Goal: Task Accomplishment & Management: Manage account settings

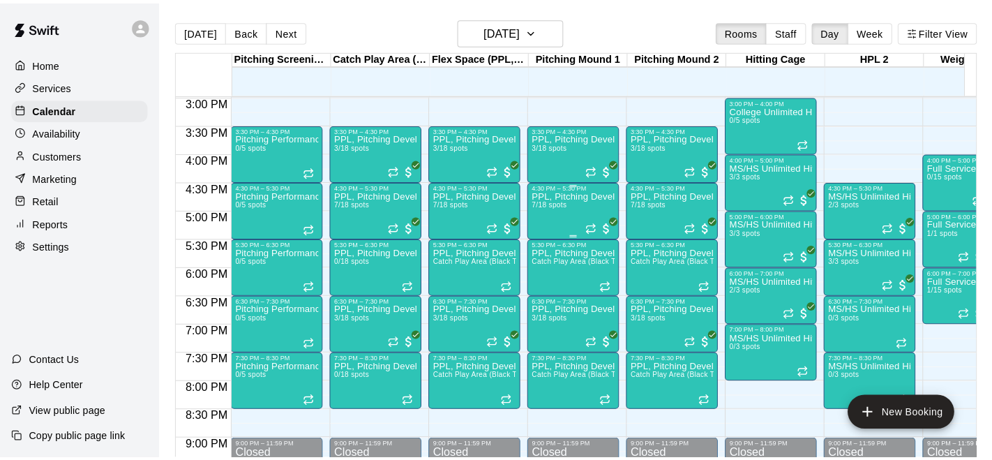
scroll to position [823, 0]
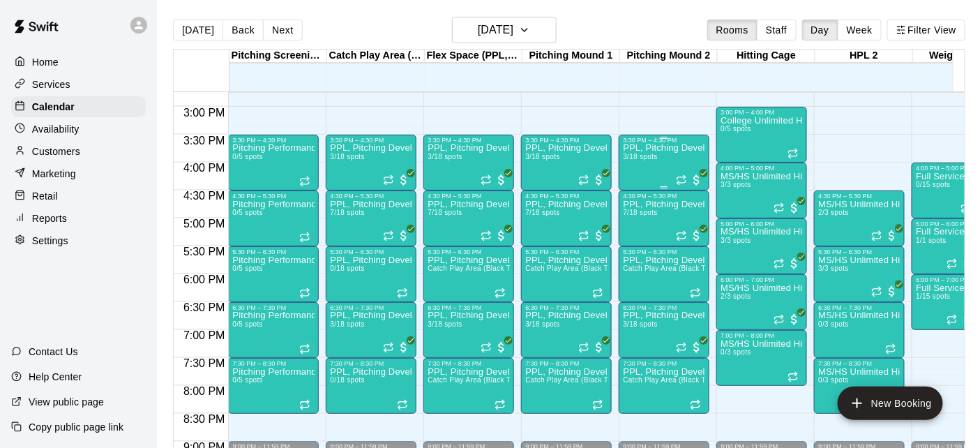
click at [644, 166] on div "PPL, Pitching Development Session 3/18 spots" at bounding box center [664, 368] width 82 height 448
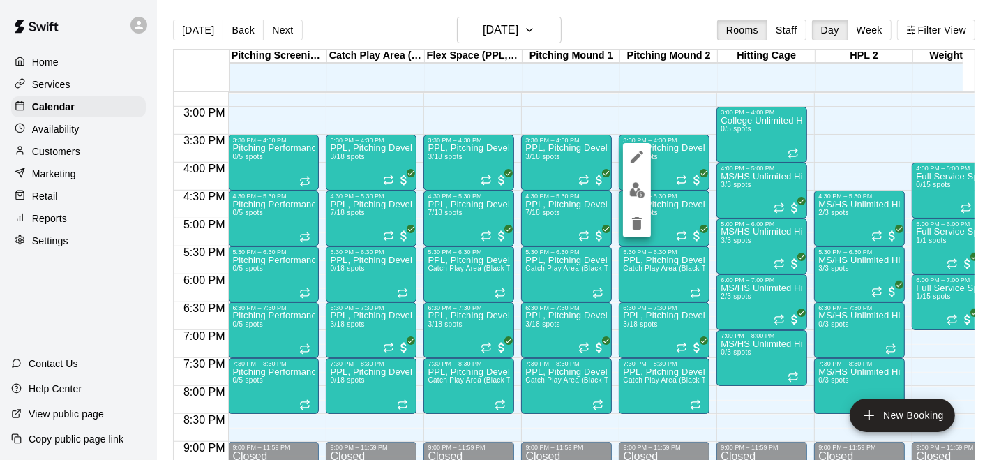
click at [639, 90] on div at bounding box center [496, 230] width 992 height 460
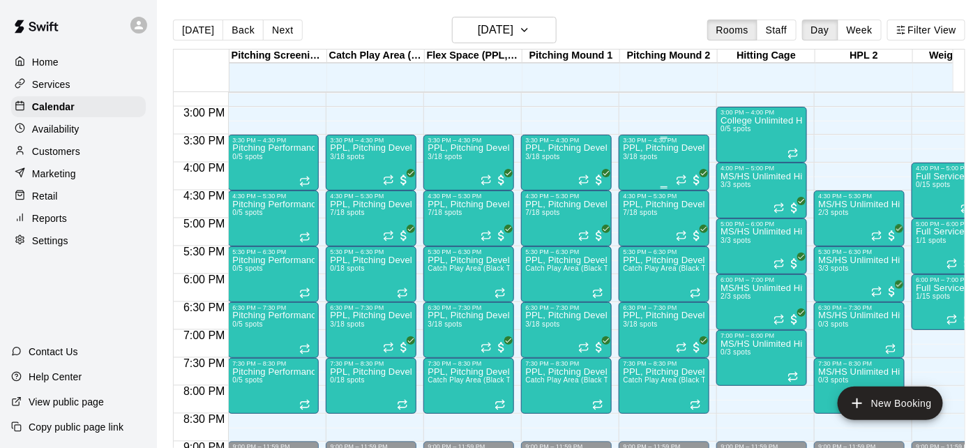
click at [652, 169] on div "PPL, Pitching Development Session 3/18 spots" at bounding box center [664, 368] width 82 height 448
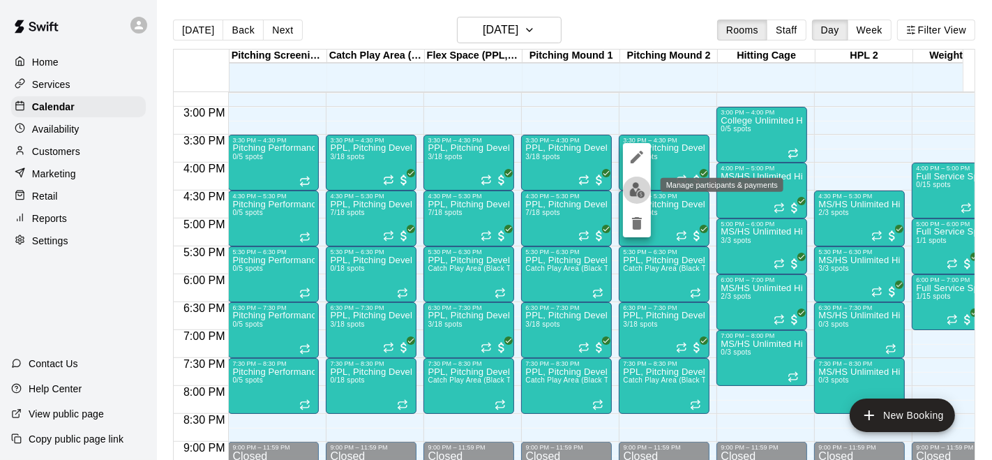
click at [637, 193] on img "edit" at bounding box center [637, 190] width 16 height 16
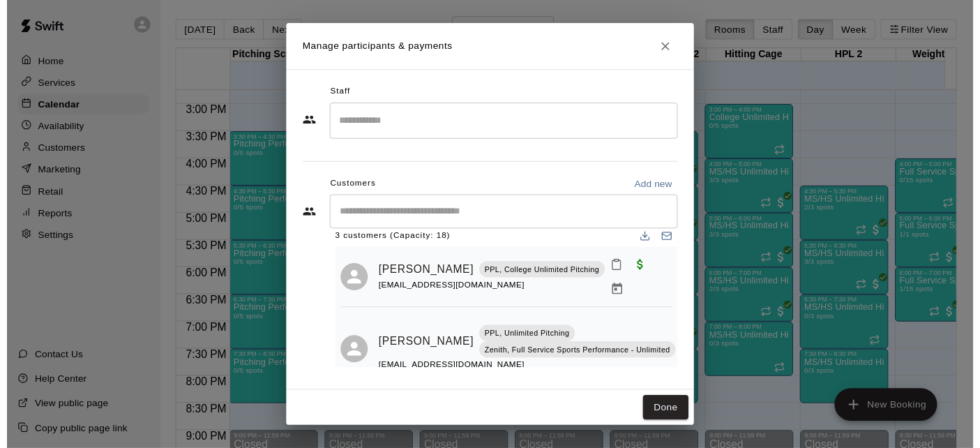
scroll to position [9, 0]
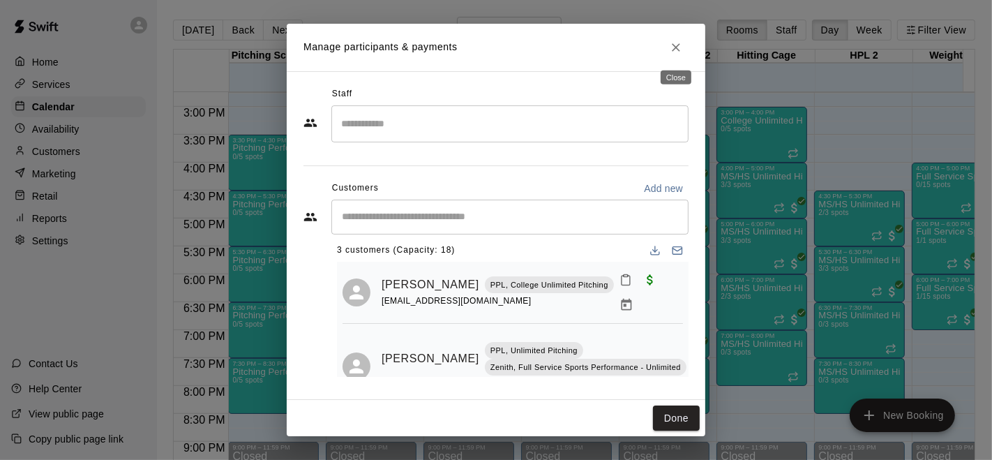
click at [677, 45] on icon "Close" at bounding box center [676, 47] width 14 height 14
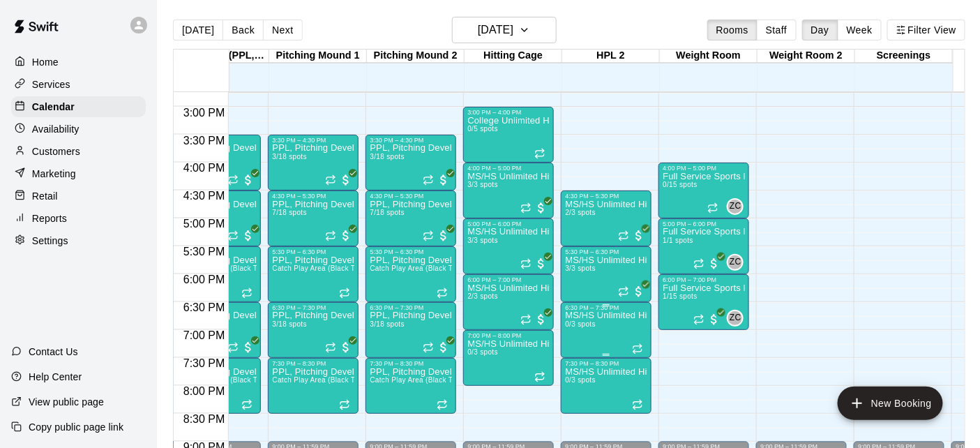
scroll to position [0, 0]
click at [669, 300] on div "1/15 spots filled" at bounding box center [678, 312] width 67 height 25
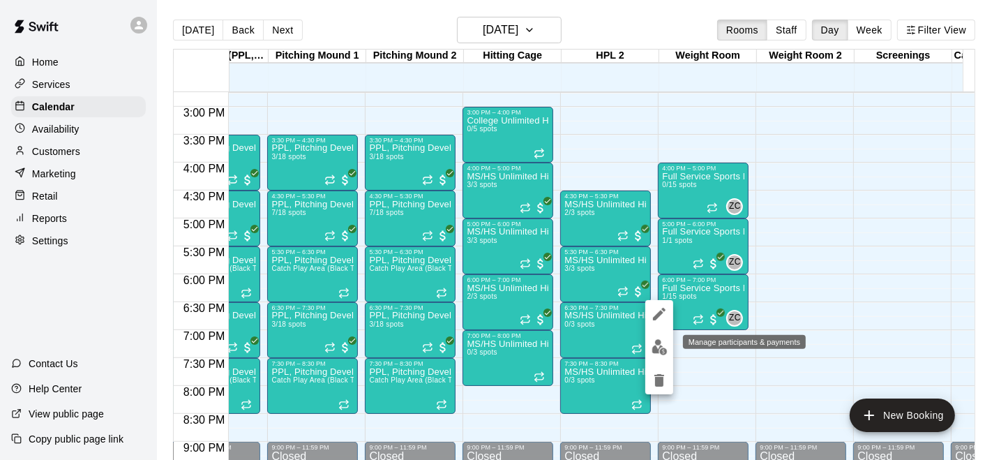
click at [657, 344] on img "edit" at bounding box center [660, 347] width 16 height 16
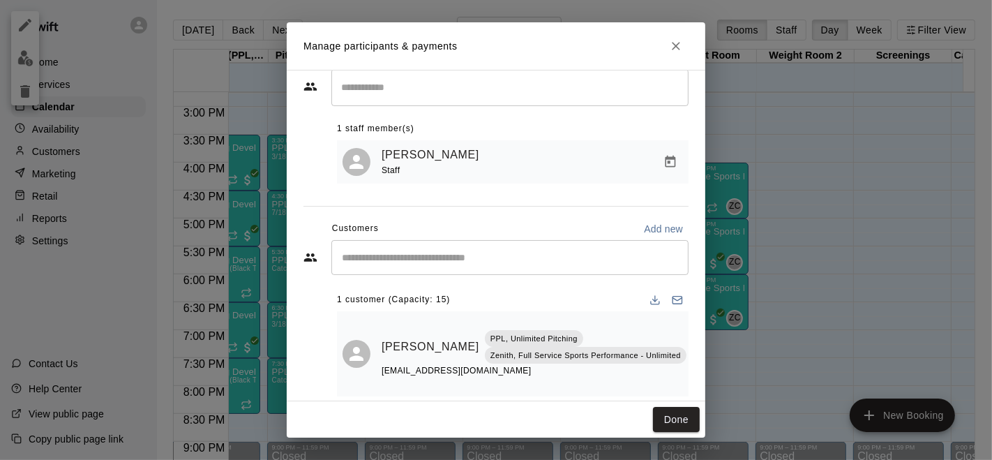
scroll to position [53, 0]
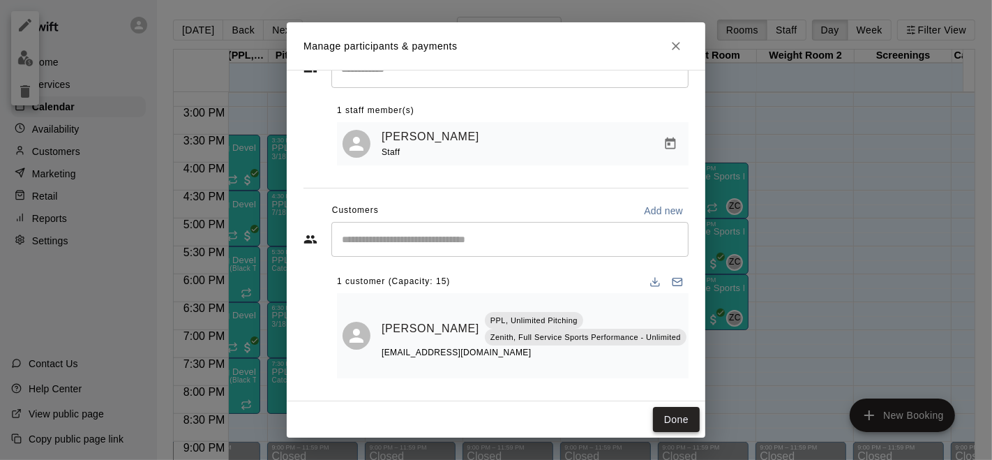
click at [663, 415] on button "Done" at bounding box center [676, 420] width 47 height 26
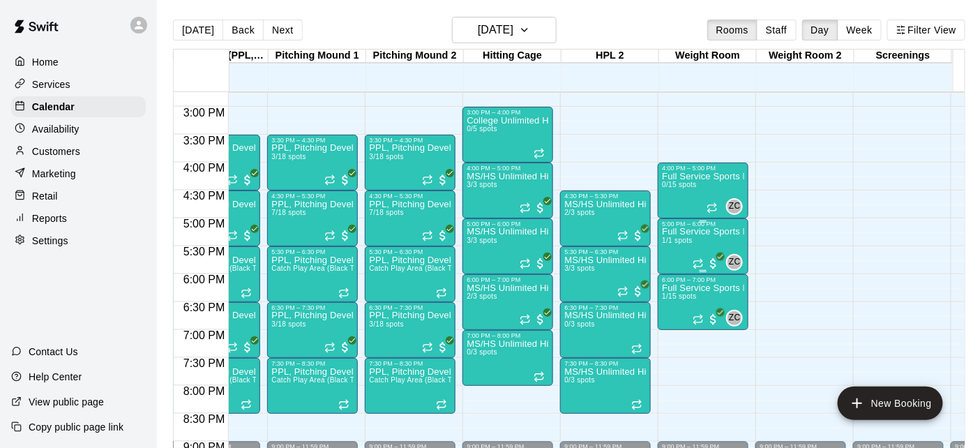
click at [682, 250] on div "Full Service Sports Performance 1/1 spots" at bounding box center [703, 451] width 82 height 448
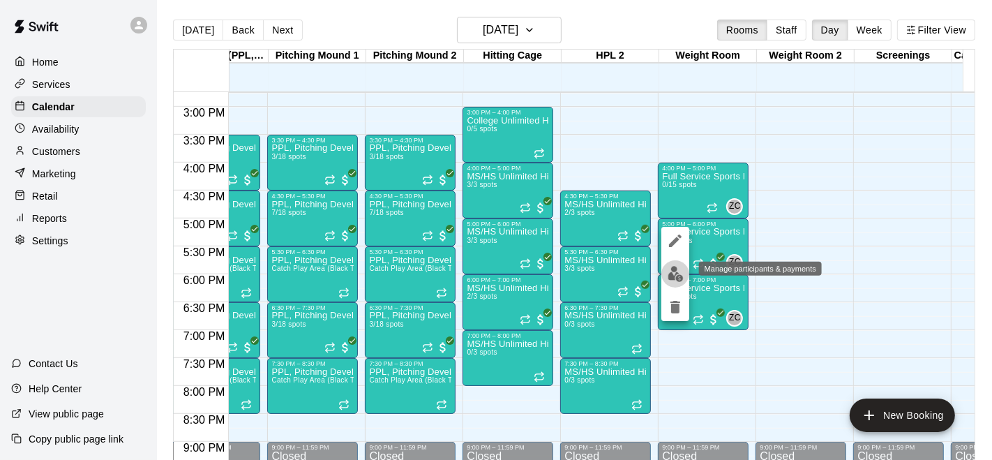
click at [670, 269] on img "edit" at bounding box center [676, 274] width 16 height 16
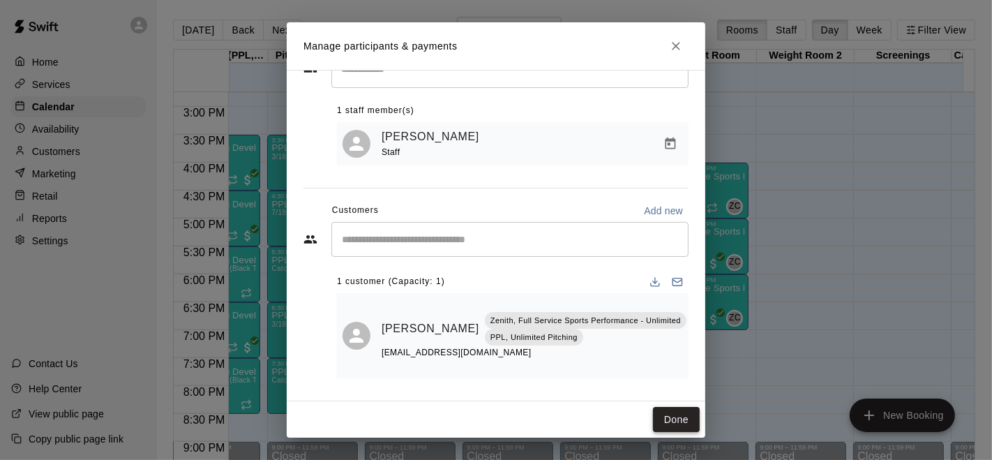
click at [661, 418] on button "Done" at bounding box center [676, 420] width 47 height 26
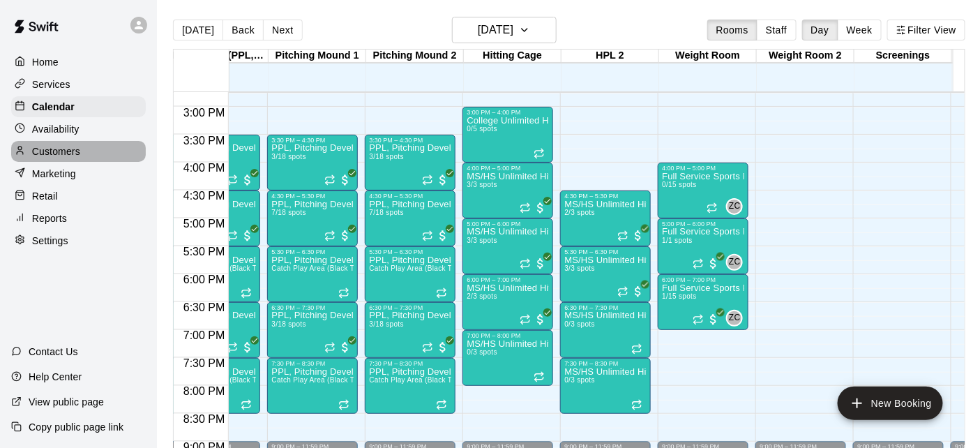
click at [61, 144] on p "Customers" at bounding box center [56, 151] width 48 height 14
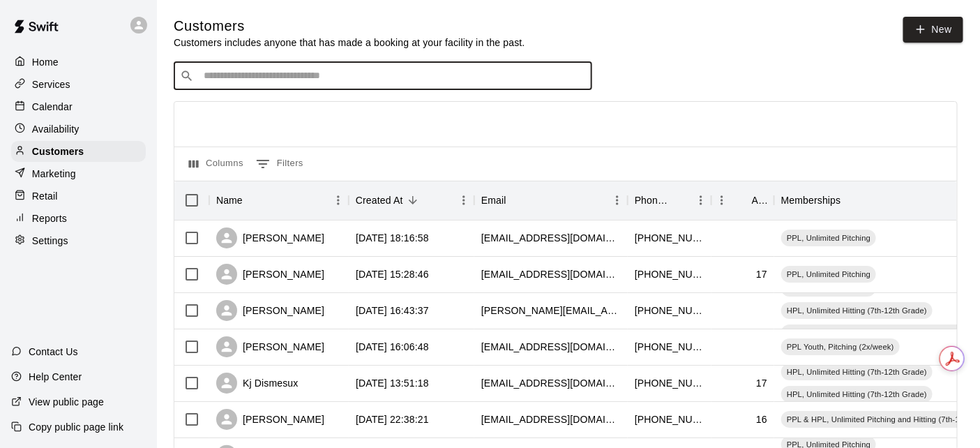
click at [501, 79] on input "Search customers by name or email" at bounding box center [393, 76] width 387 height 14
type input "*******"
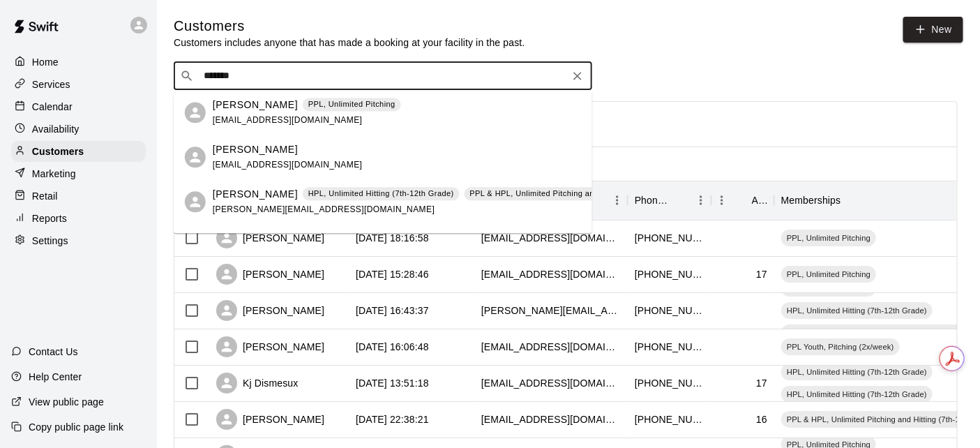
click at [417, 117] on div "Braxton Hensley PPL, Unlimited Pitching bhensley0216@gmail.com" at bounding box center [397, 113] width 368 height 30
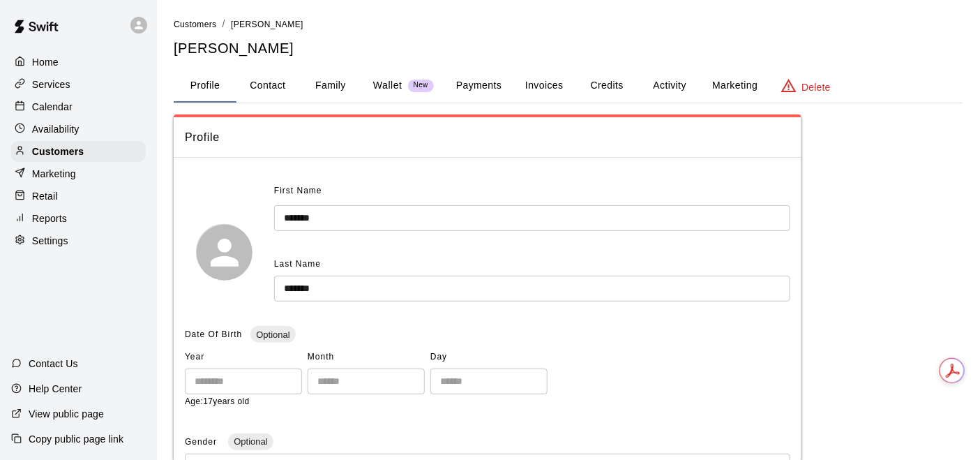
click at [679, 87] on button "Activity" at bounding box center [669, 85] width 63 height 33
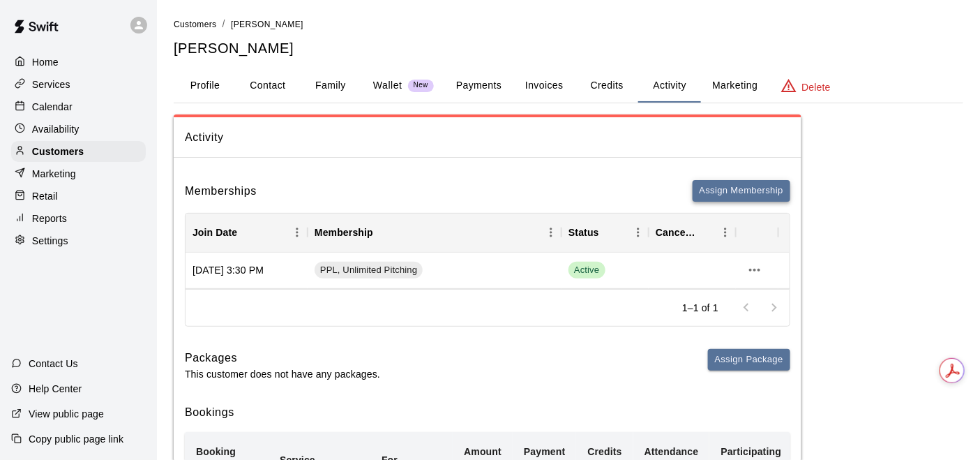
click at [711, 186] on button "Assign Membership" at bounding box center [742, 191] width 98 height 22
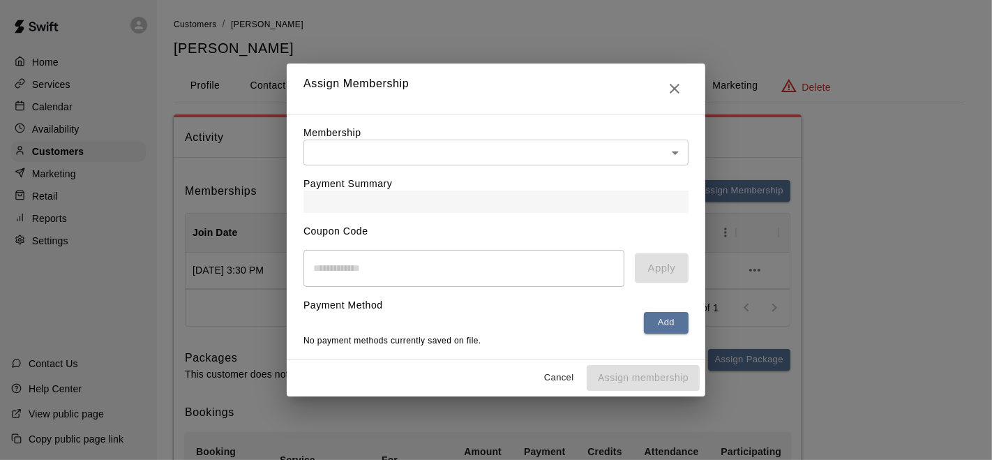
click at [673, 158] on body "Home Services Calendar Availability Customers Marketing Retail Reports Settings…" at bounding box center [496, 344] width 992 height 689
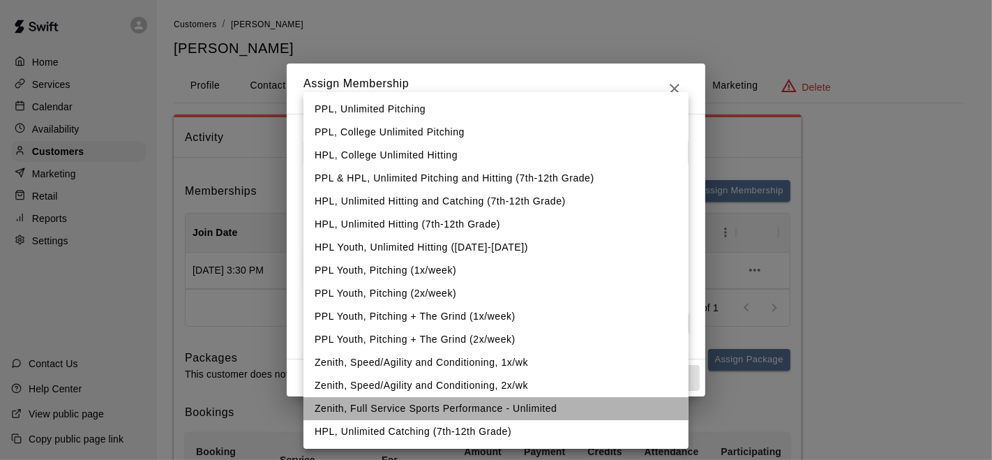
click at [465, 403] on li "Zenith, Full Service Sports Performance - Unlimited" at bounding box center [495, 408] width 385 height 23
type input "**********"
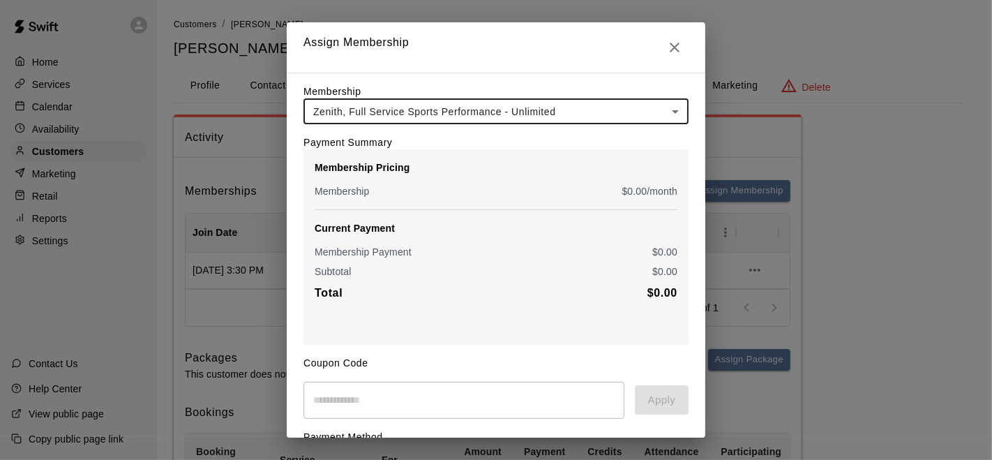
scroll to position [93, 0]
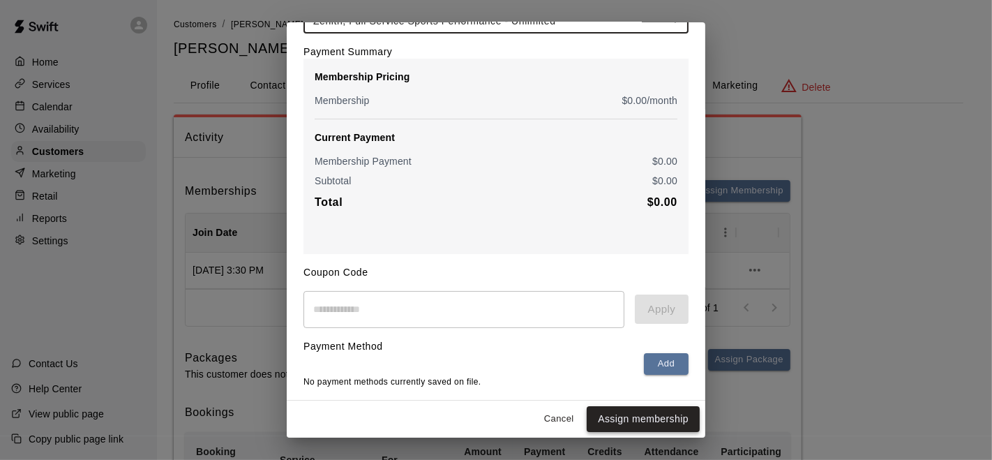
click at [642, 429] on button "Assign membership" at bounding box center [643, 419] width 113 height 26
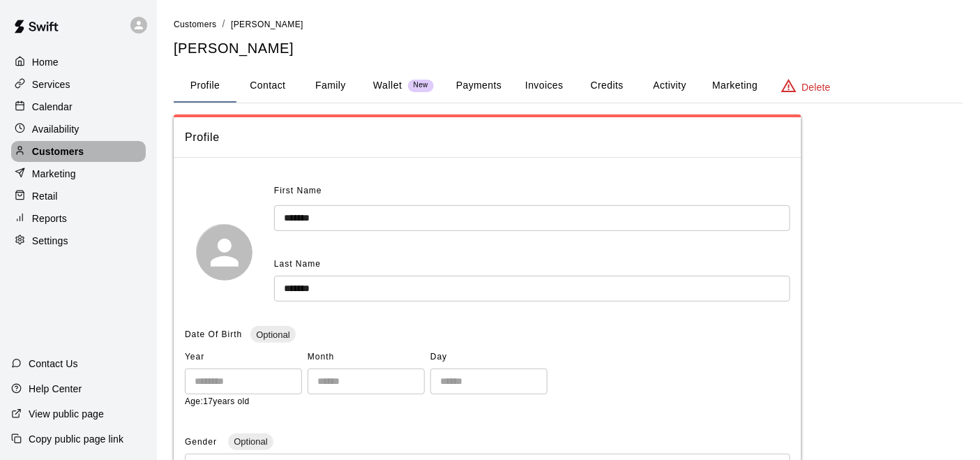
click at [66, 148] on p "Customers" at bounding box center [58, 151] width 52 height 14
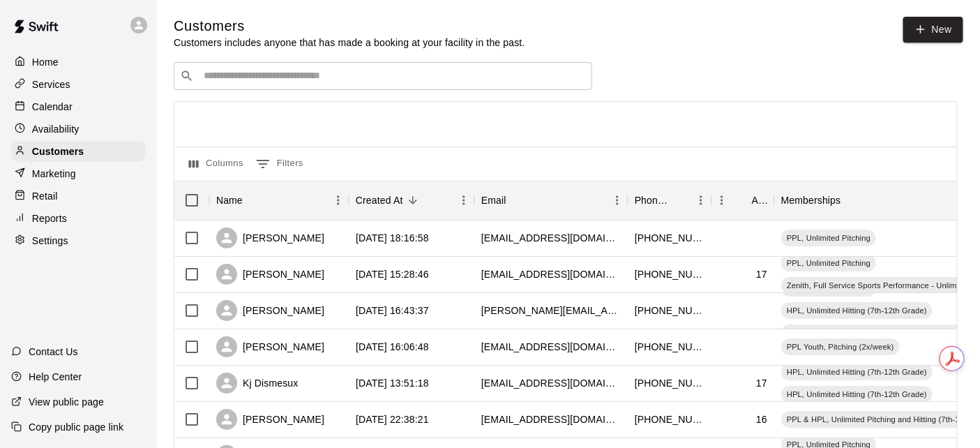
click at [308, 68] on div "​ ​" at bounding box center [383, 76] width 419 height 28
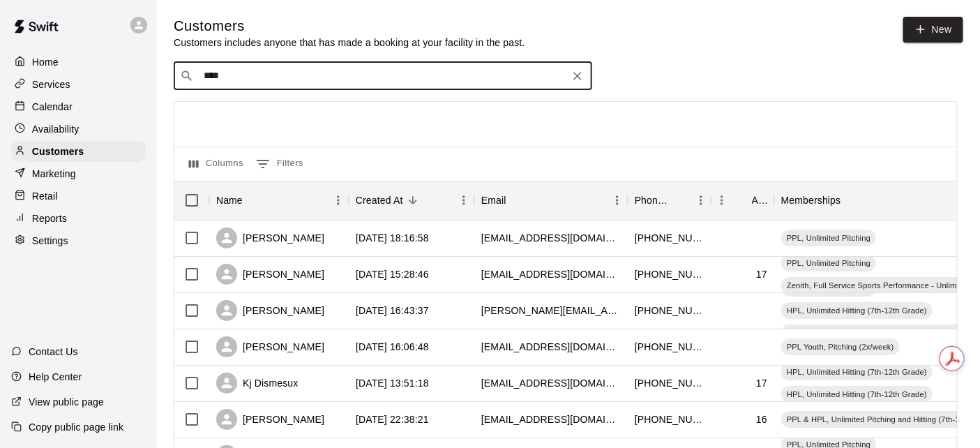
type input "*****"
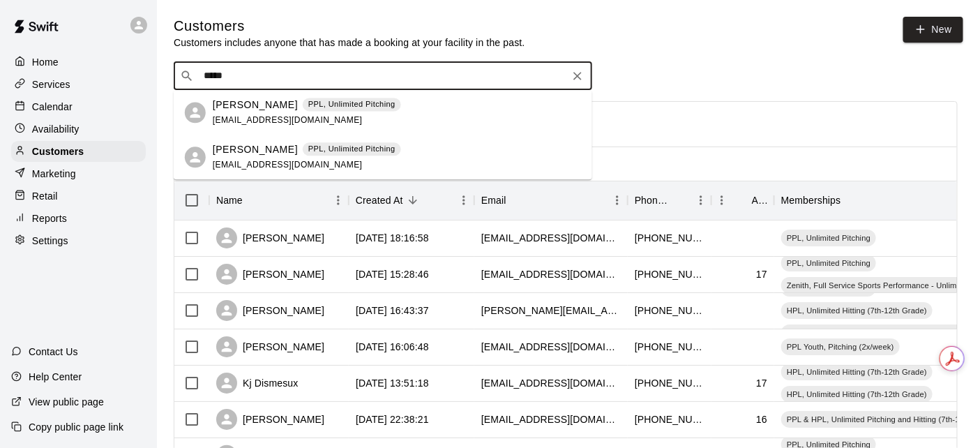
click at [405, 149] on div "[PERSON_NAME] PPL, Unlimited Pitching [EMAIL_ADDRESS][DOMAIN_NAME]" at bounding box center [397, 157] width 368 height 30
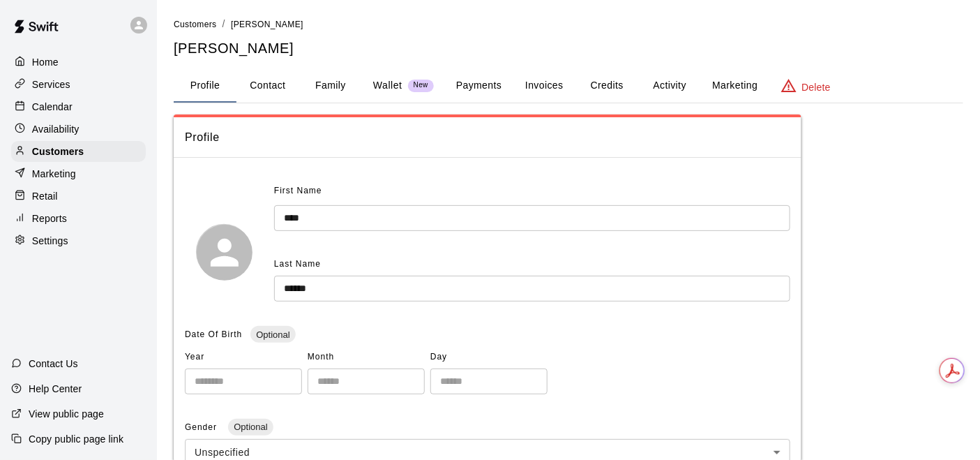
click at [277, 84] on button "Contact" at bounding box center [268, 85] width 63 height 33
select select "**"
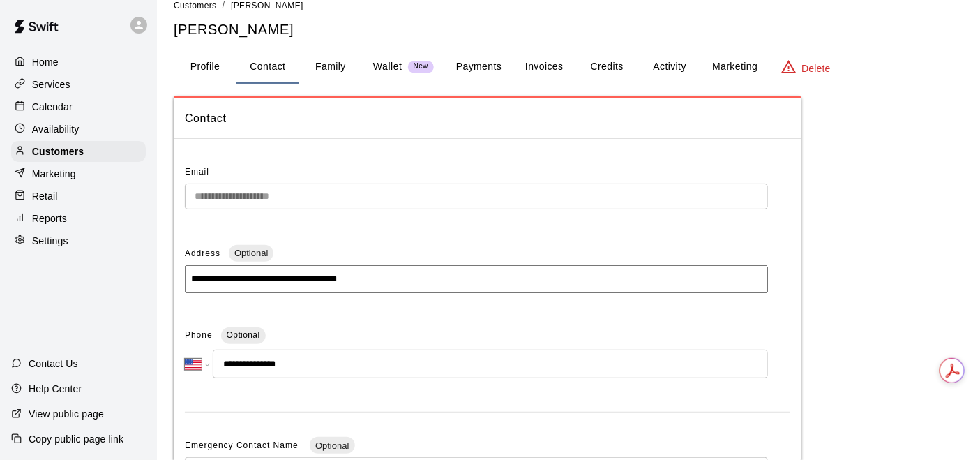
scroll to position [22, 0]
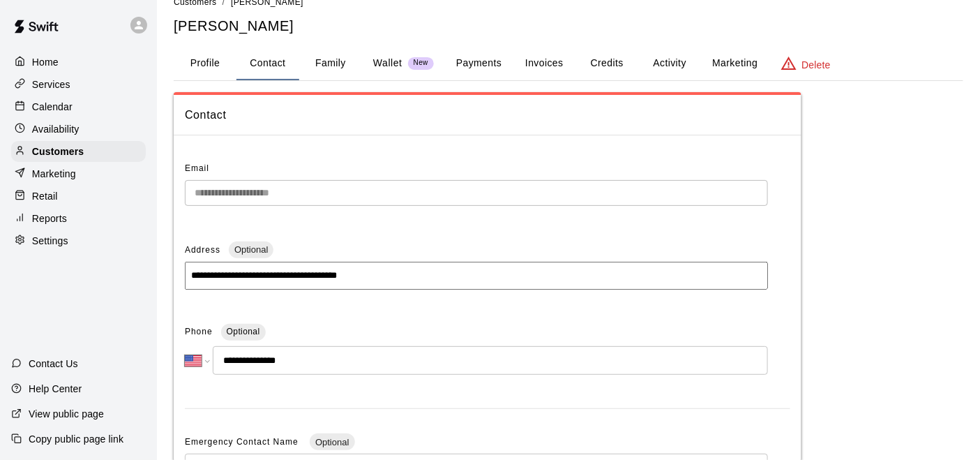
click at [42, 63] on p "Home" at bounding box center [45, 62] width 27 height 14
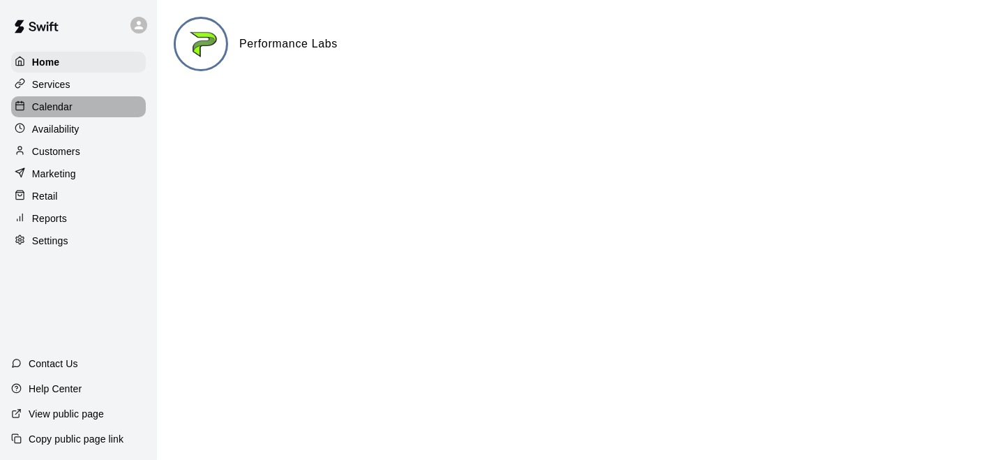
click at [44, 103] on p "Calendar" at bounding box center [52, 107] width 40 height 14
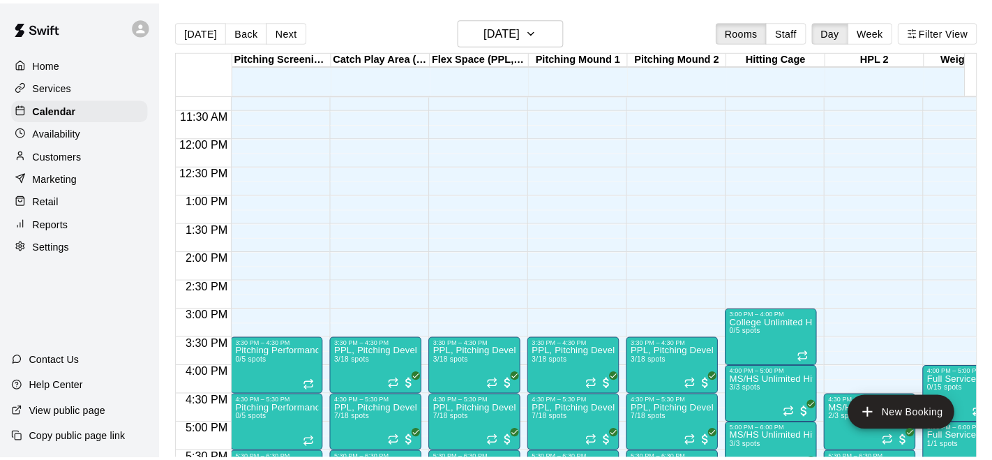
scroll to position [648, 0]
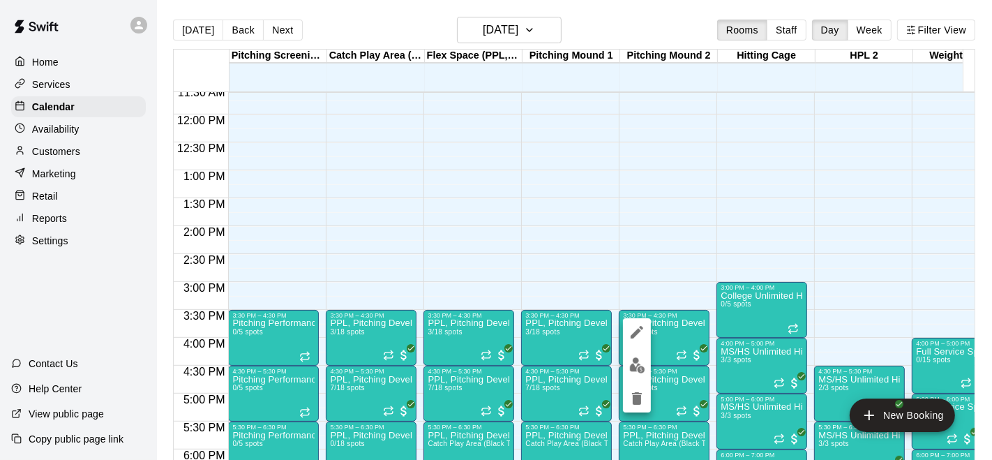
click at [635, 359] on img "edit" at bounding box center [637, 365] width 16 height 16
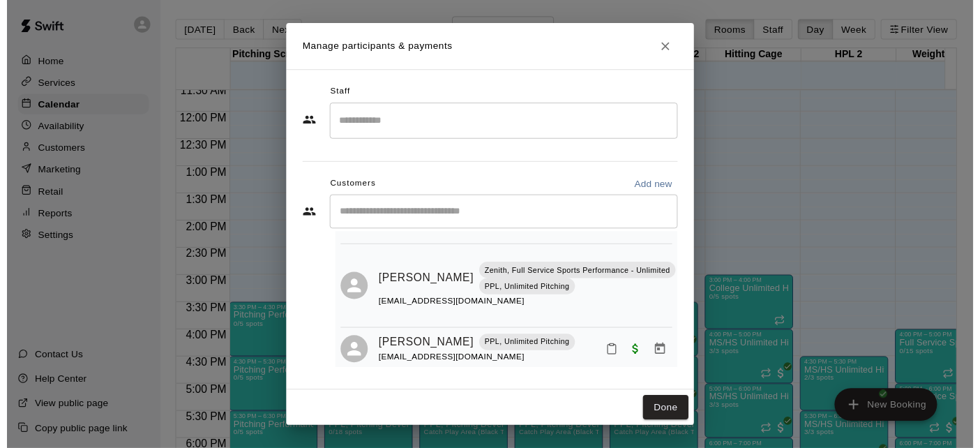
scroll to position [91, 0]
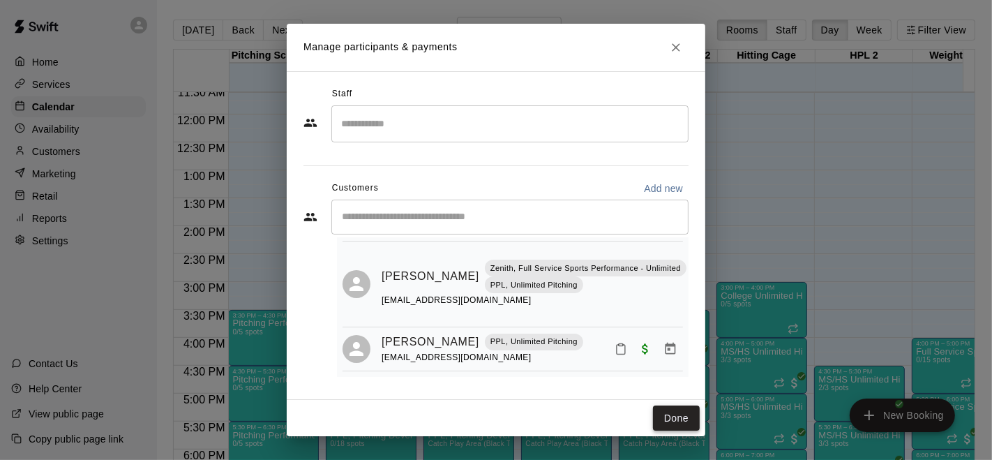
click at [676, 416] on button "Done" at bounding box center [676, 418] width 47 height 26
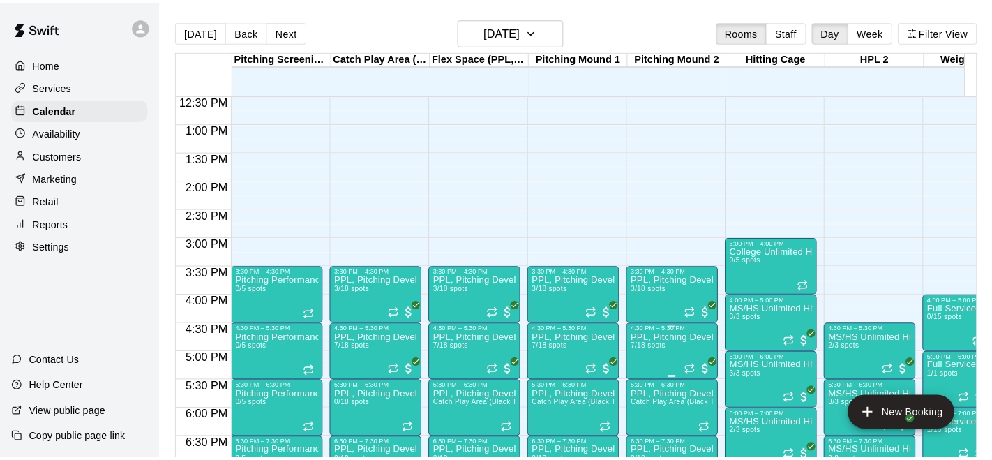
scroll to position [713, 0]
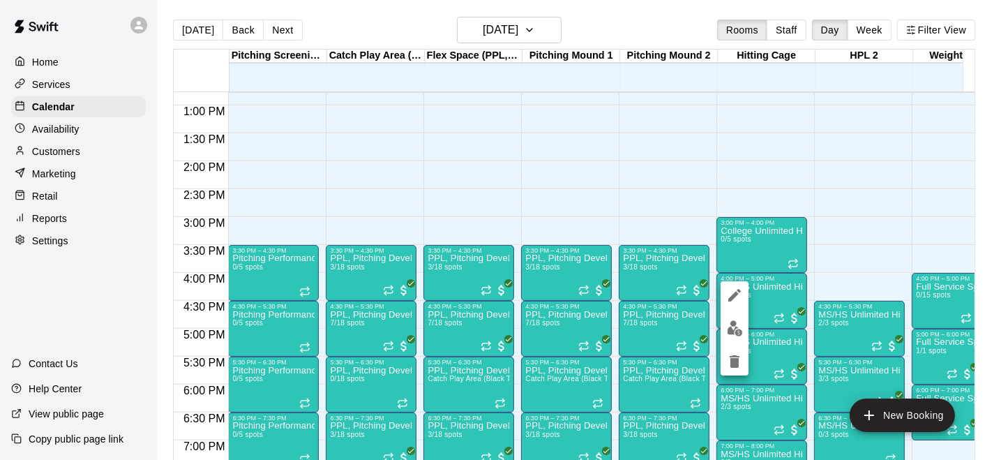
click at [735, 324] on img "edit" at bounding box center [735, 328] width 16 height 16
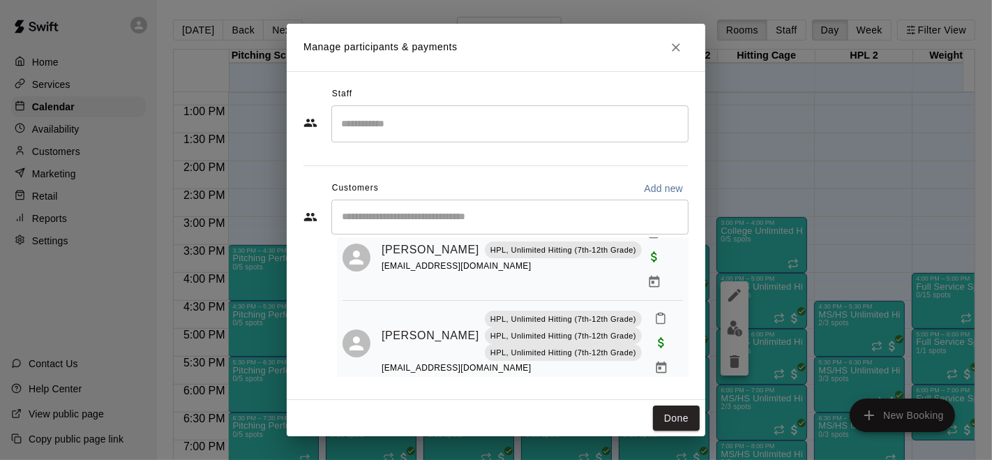
scroll to position [144, 0]
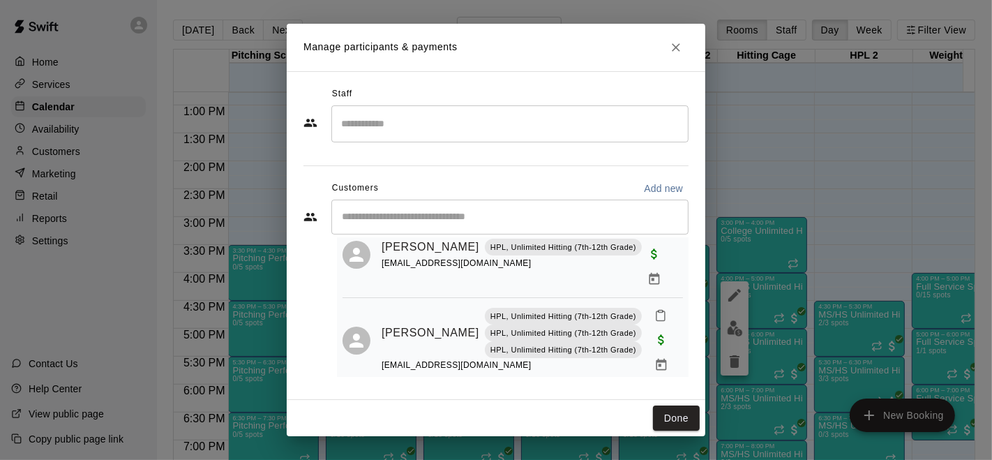
click at [680, 53] on icon "Close" at bounding box center [676, 47] width 14 height 14
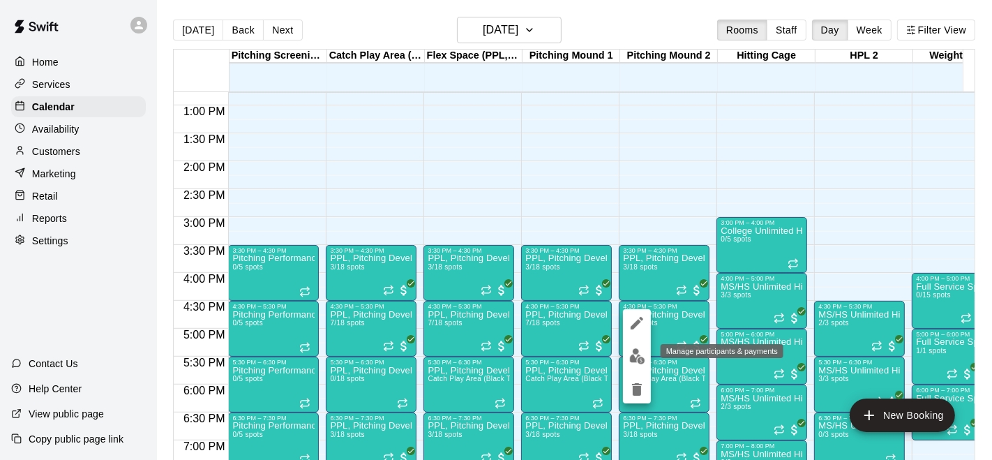
click at [637, 355] on img "edit" at bounding box center [637, 356] width 16 height 16
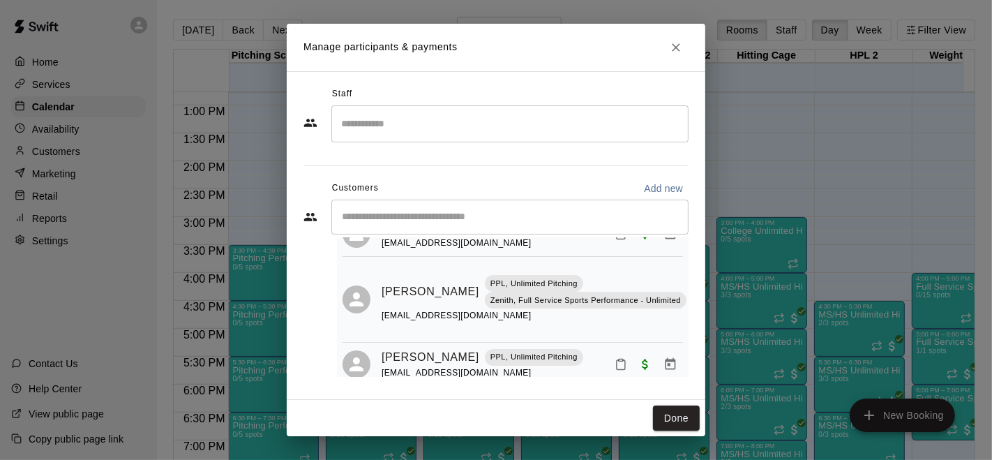
scroll to position [292, 0]
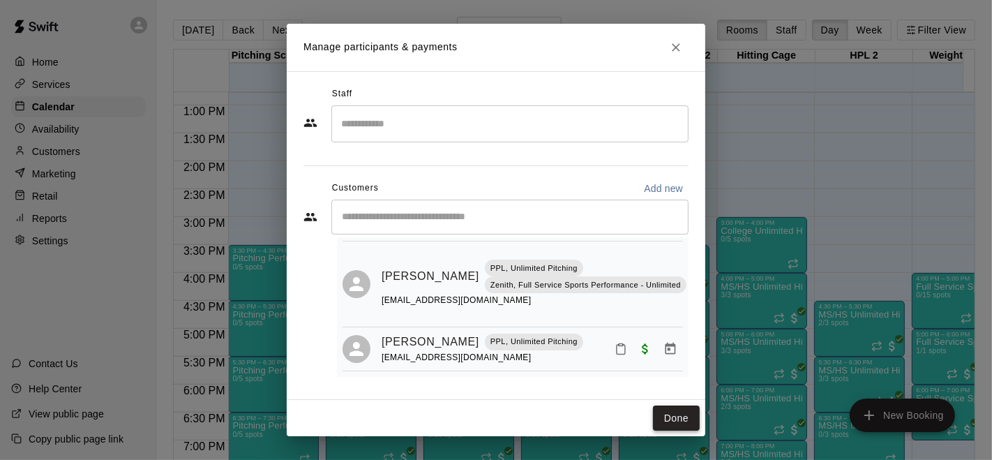
click at [682, 422] on button "Done" at bounding box center [676, 418] width 47 height 26
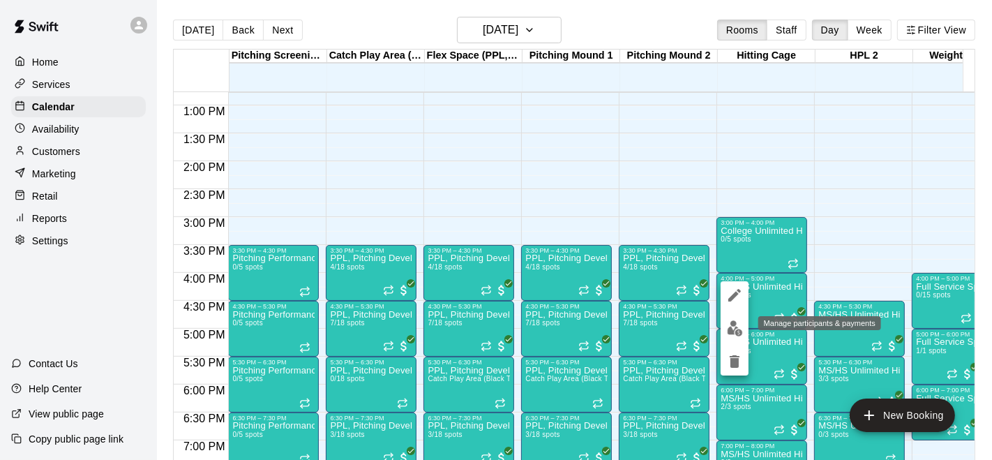
click at [737, 322] on img "edit" at bounding box center [735, 328] width 16 height 16
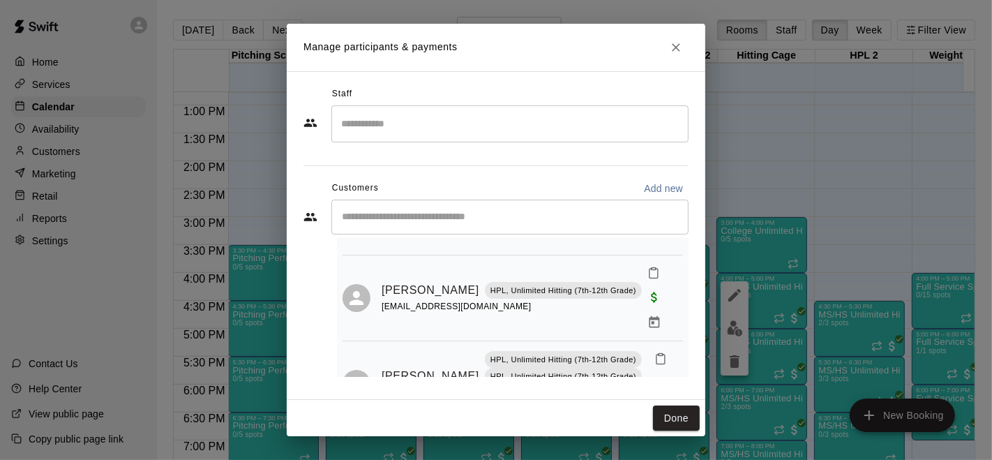
scroll to position [98, 0]
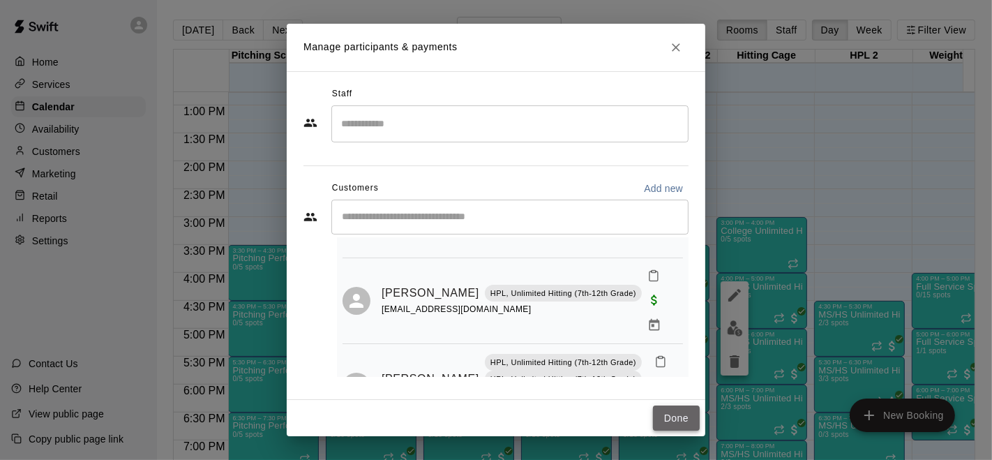
click at [670, 426] on button "Done" at bounding box center [676, 418] width 47 height 26
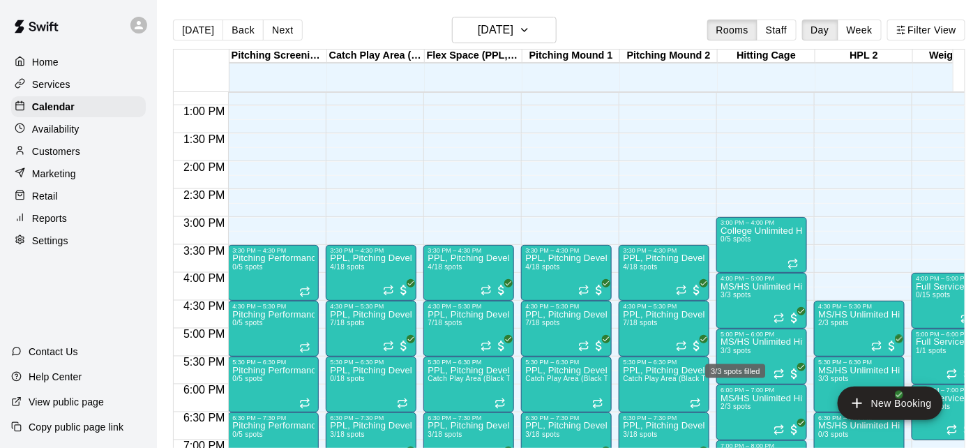
click at [760, 354] on div "3/3 spots filled" at bounding box center [735, 366] width 63 height 25
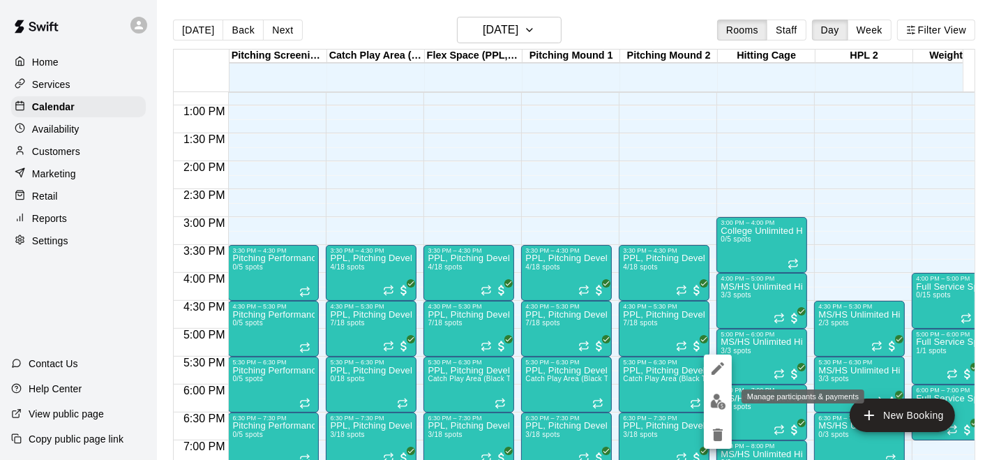
click at [719, 405] on img "edit" at bounding box center [718, 401] width 16 height 16
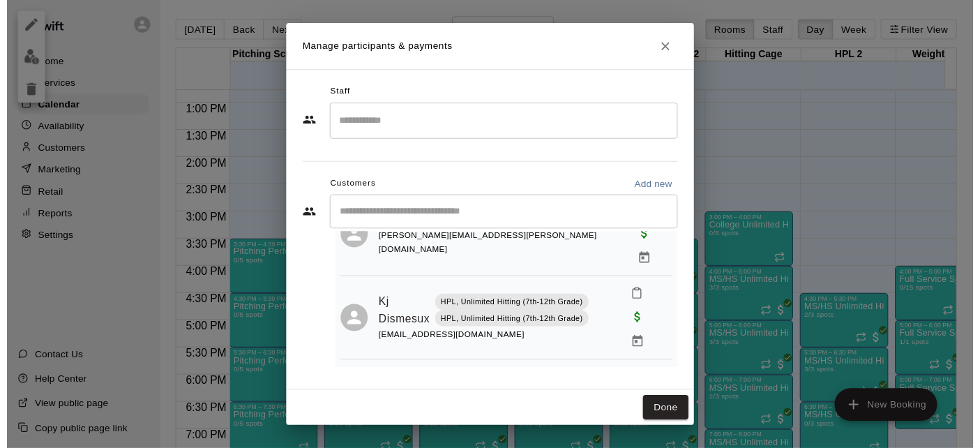
scroll to position [110, 0]
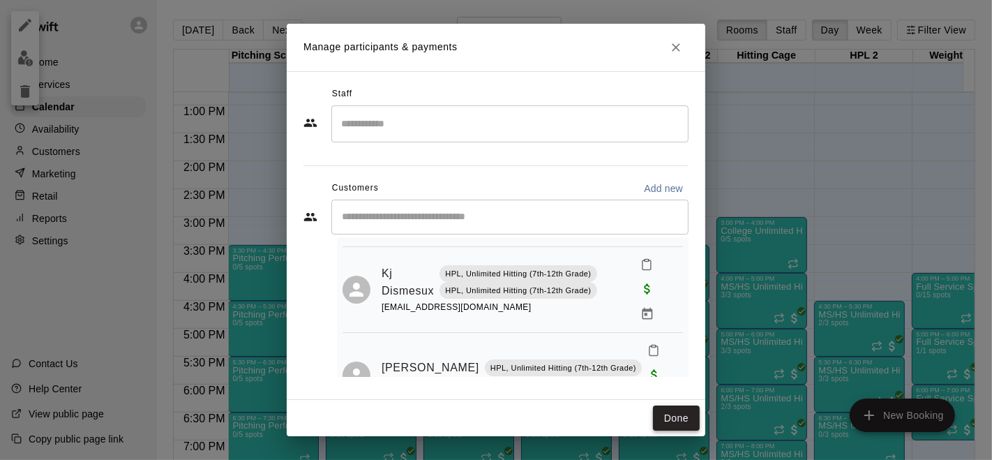
click at [682, 414] on button "Done" at bounding box center [676, 418] width 47 height 26
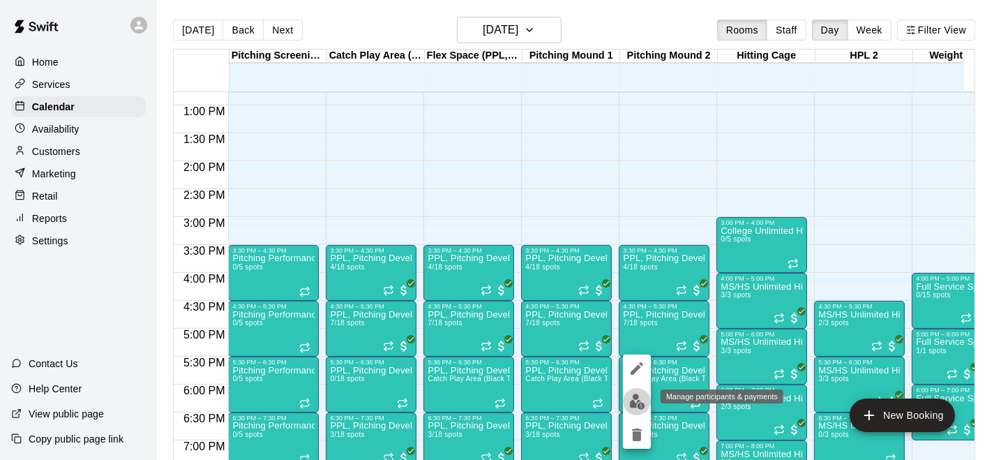
click at [633, 400] on img "edit" at bounding box center [637, 401] width 16 height 16
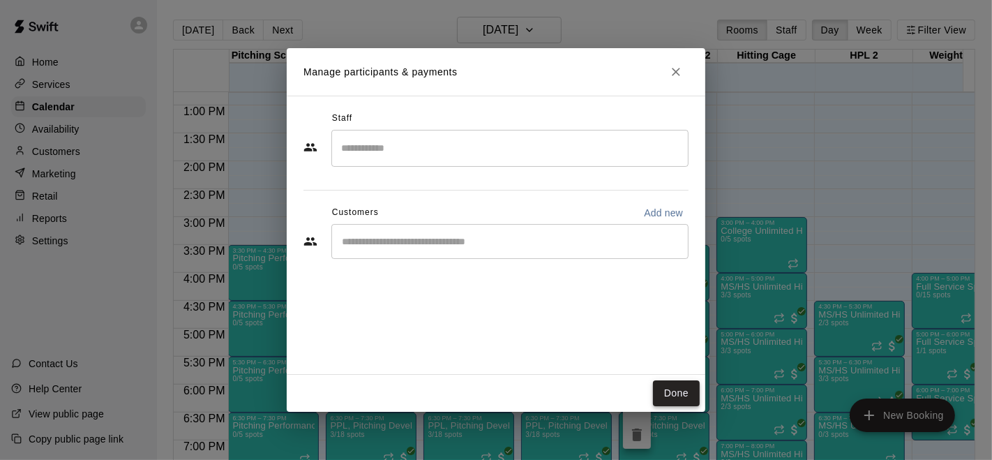
click at [667, 393] on button "Done" at bounding box center [676, 393] width 47 height 26
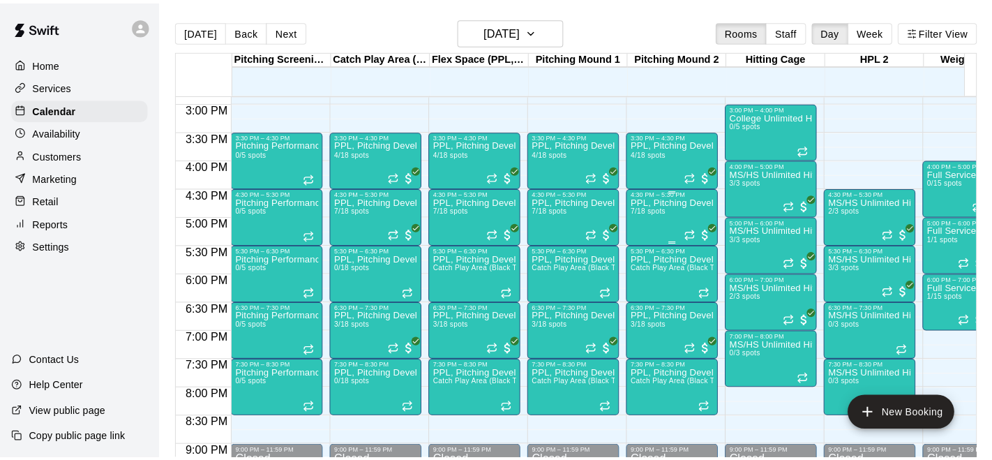
scroll to position [839, 0]
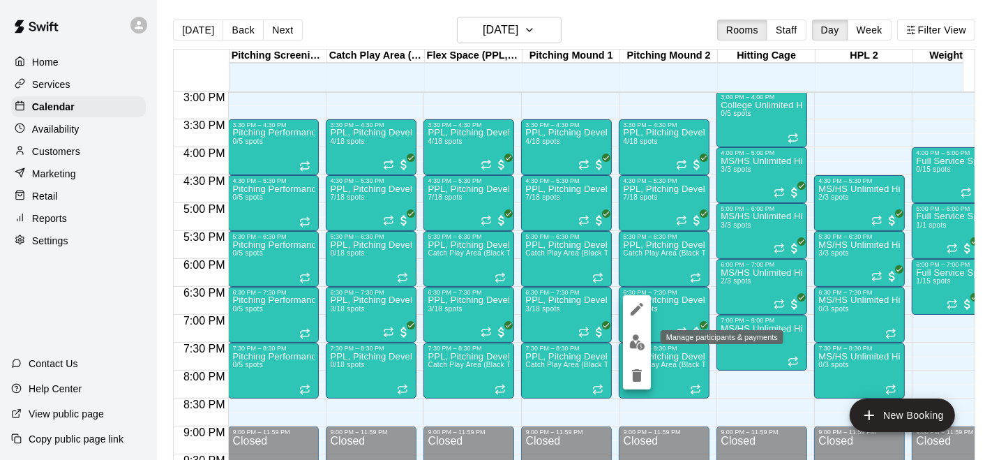
click at [632, 337] on img "edit" at bounding box center [637, 342] width 16 height 16
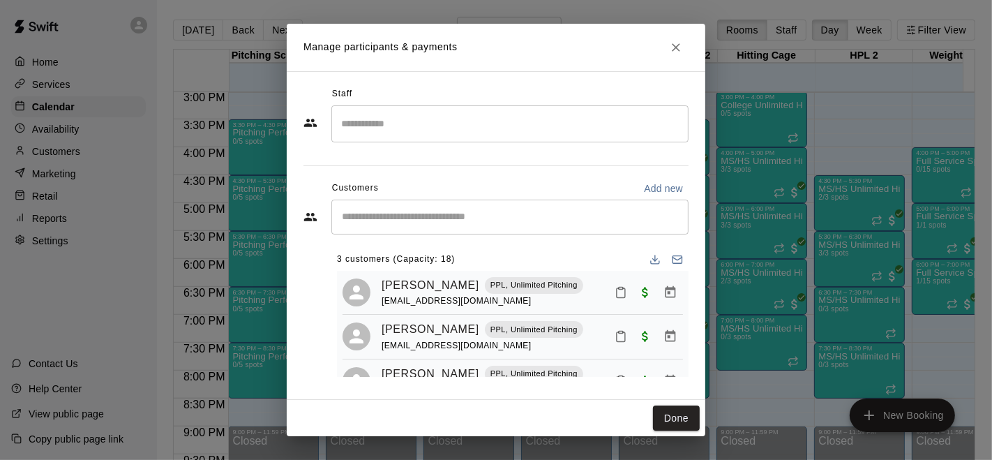
scroll to position [33, 0]
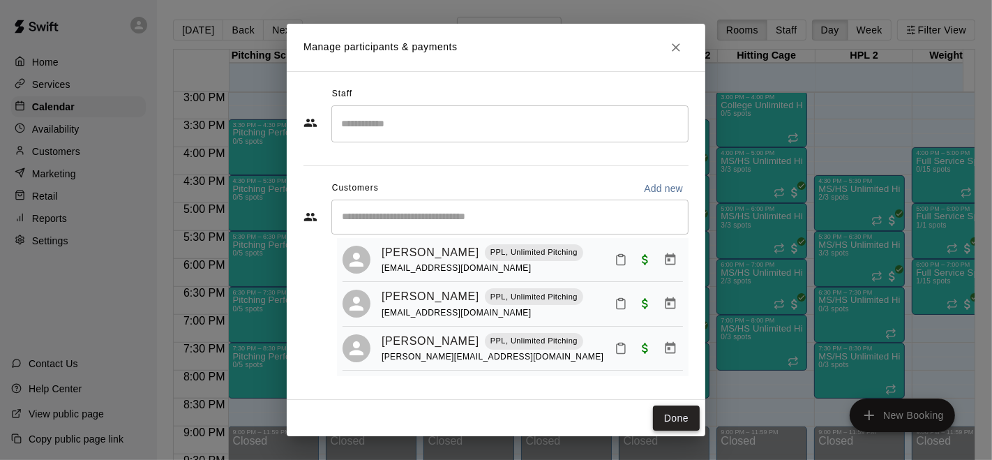
click at [667, 414] on button "Done" at bounding box center [676, 418] width 47 height 26
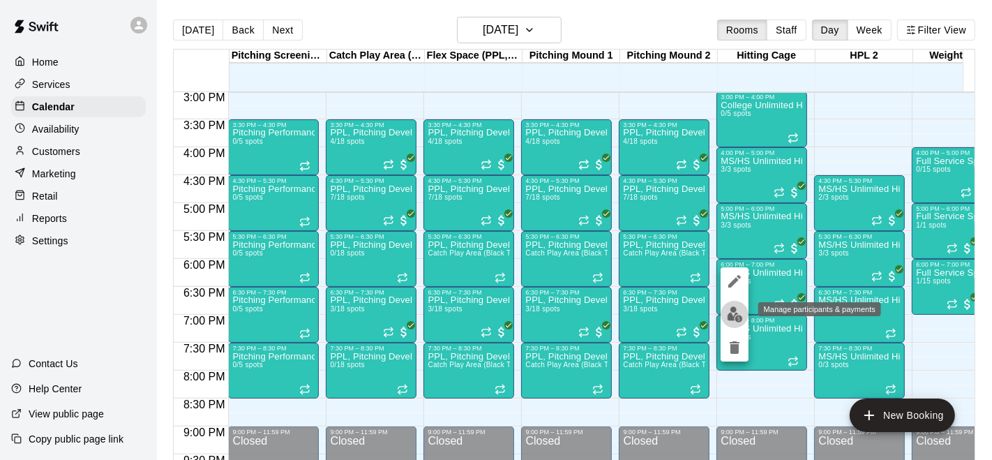
click at [733, 315] on img "edit" at bounding box center [735, 314] width 16 height 16
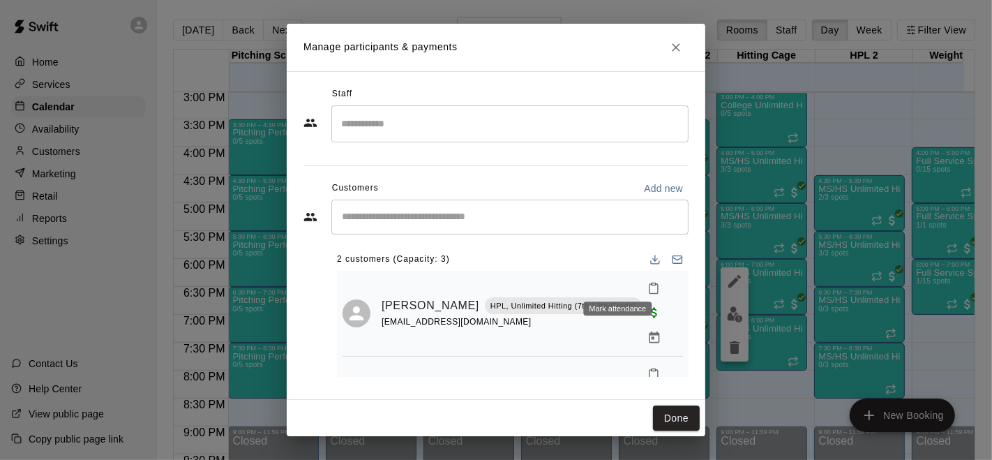
scroll to position [24, 0]
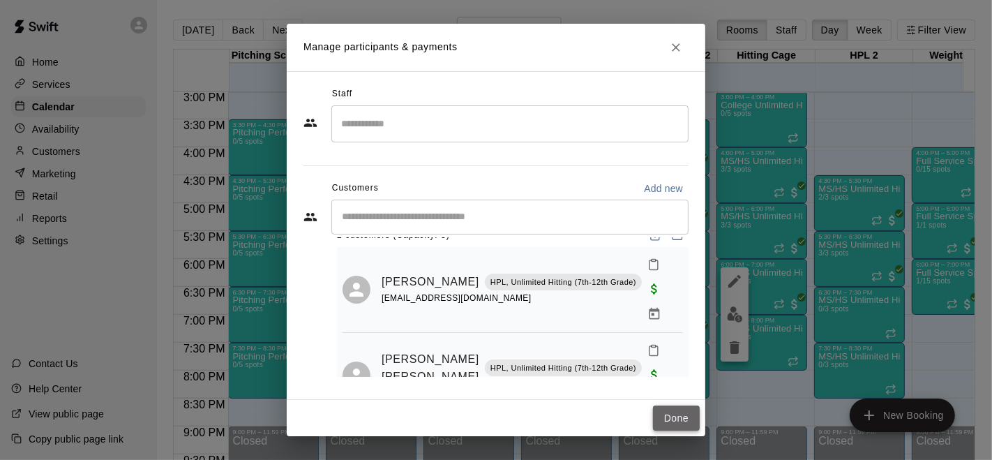
click at [672, 418] on button "Done" at bounding box center [676, 418] width 47 height 26
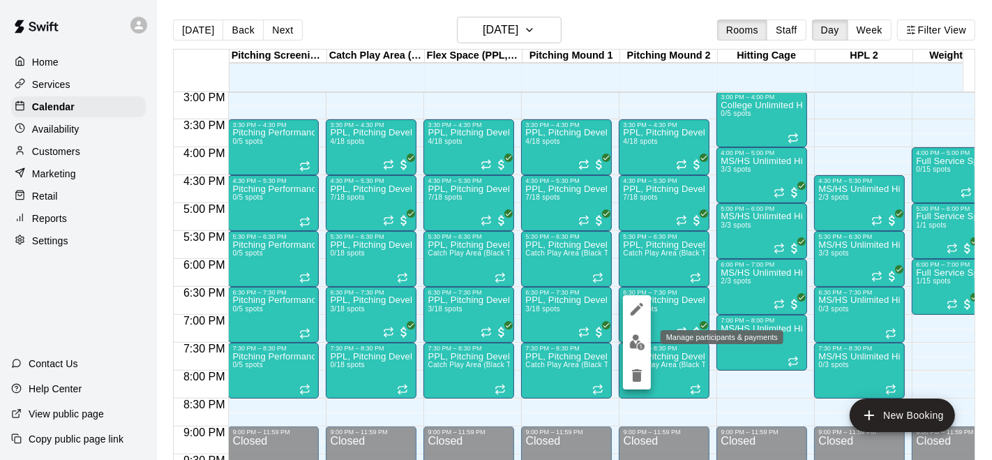
click at [639, 342] on img "edit" at bounding box center [637, 342] width 16 height 16
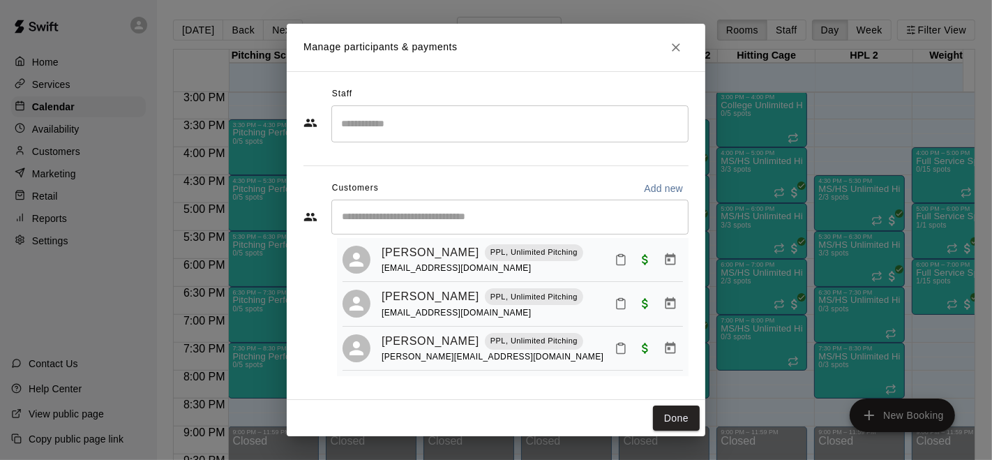
scroll to position [0, 0]
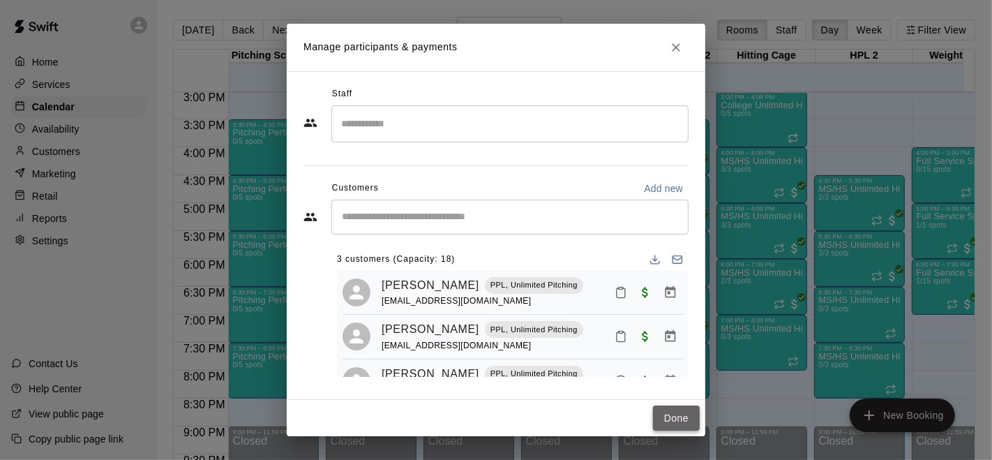
click at [678, 414] on button "Done" at bounding box center [676, 418] width 47 height 26
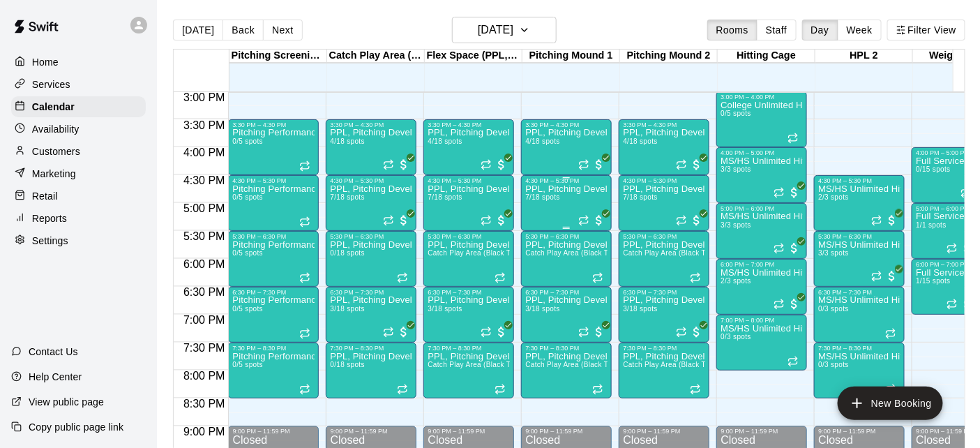
click at [561, 204] on div "PPL, Pitching Development Session 7/18 spots" at bounding box center [566, 408] width 82 height 448
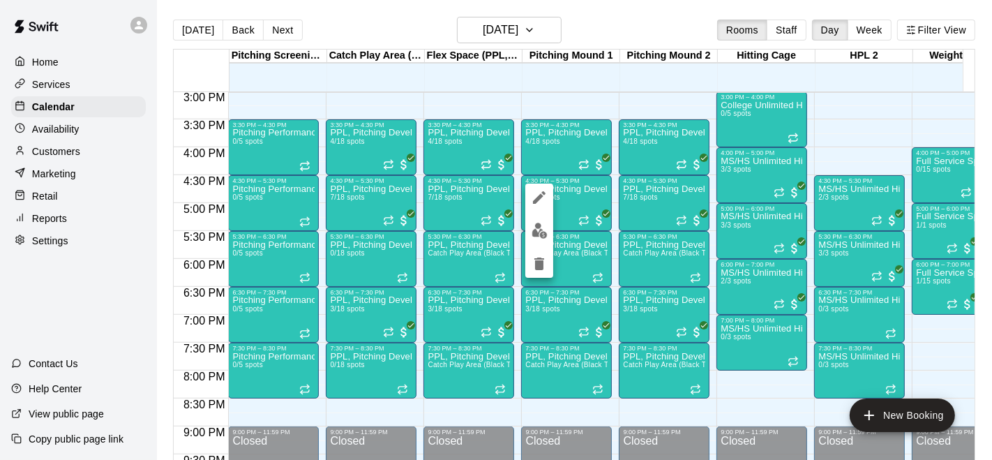
click at [532, 230] on img "edit" at bounding box center [540, 231] width 16 height 16
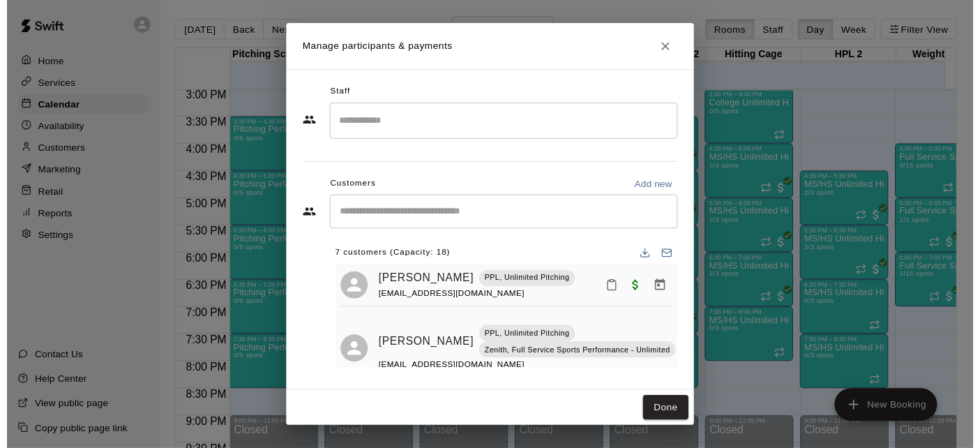
scroll to position [292, 0]
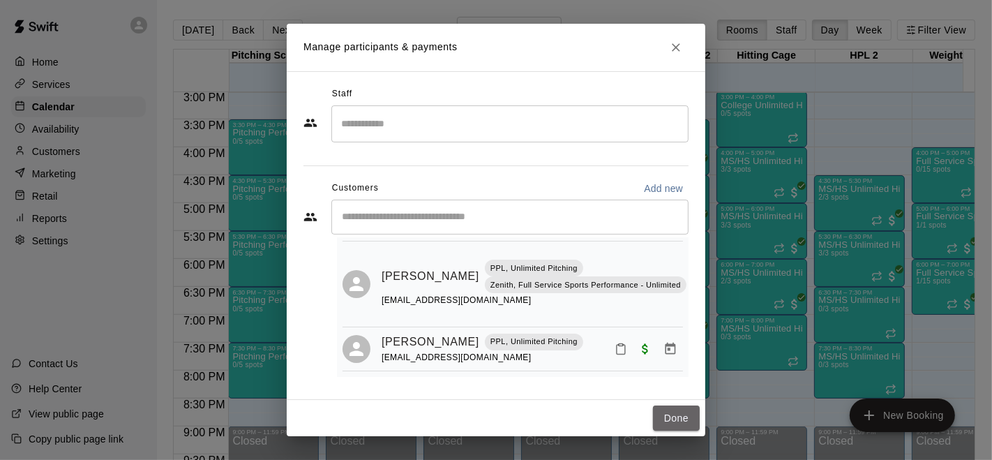
drag, startPoint x: 677, startPoint y: 419, endPoint x: 756, endPoint y: 320, distance: 126.6
click at [677, 419] on button "Done" at bounding box center [676, 418] width 47 height 26
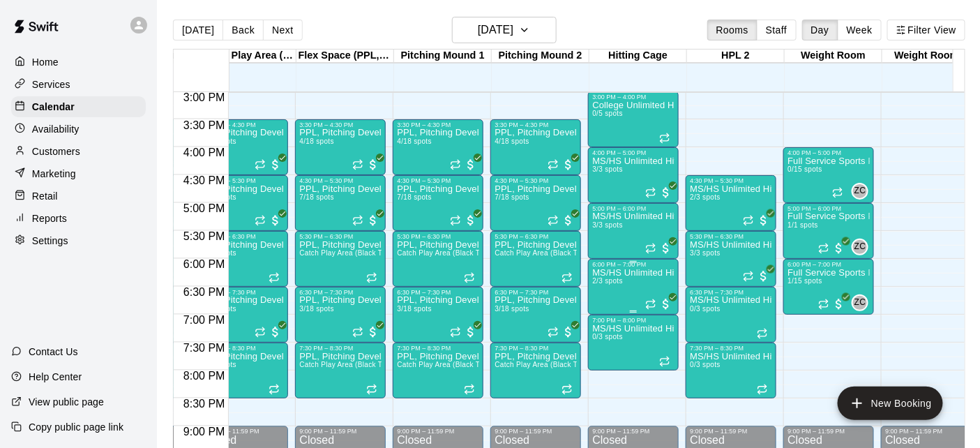
scroll to position [0, 0]
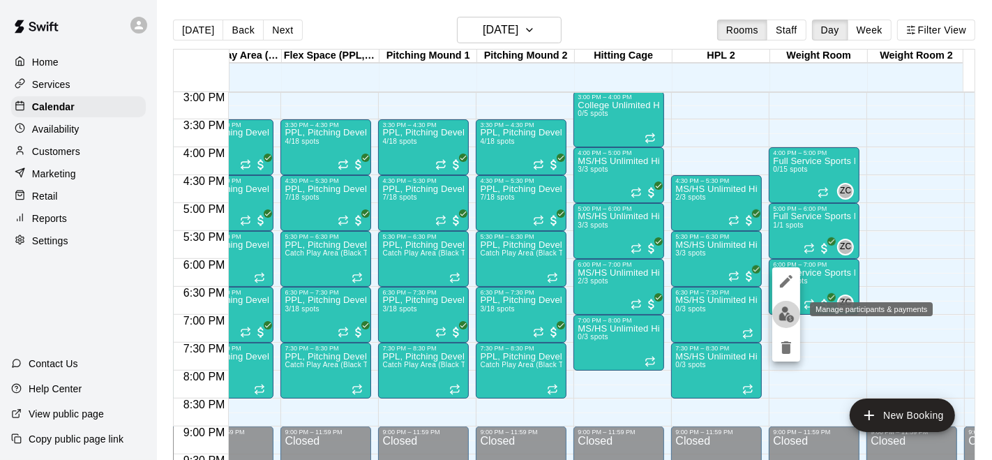
click at [786, 313] on img "edit" at bounding box center [787, 314] width 16 height 16
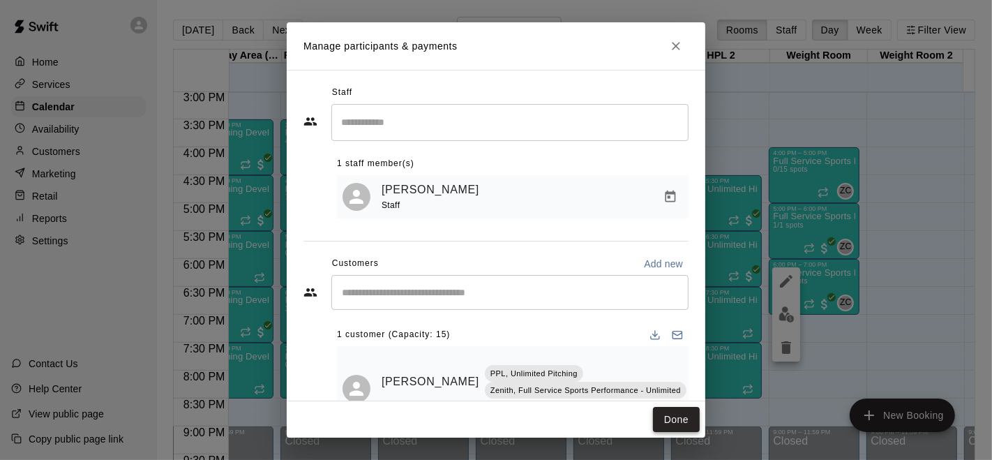
click at [674, 407] on button "Done" at bounding box center [676, 420] width 47 height 26
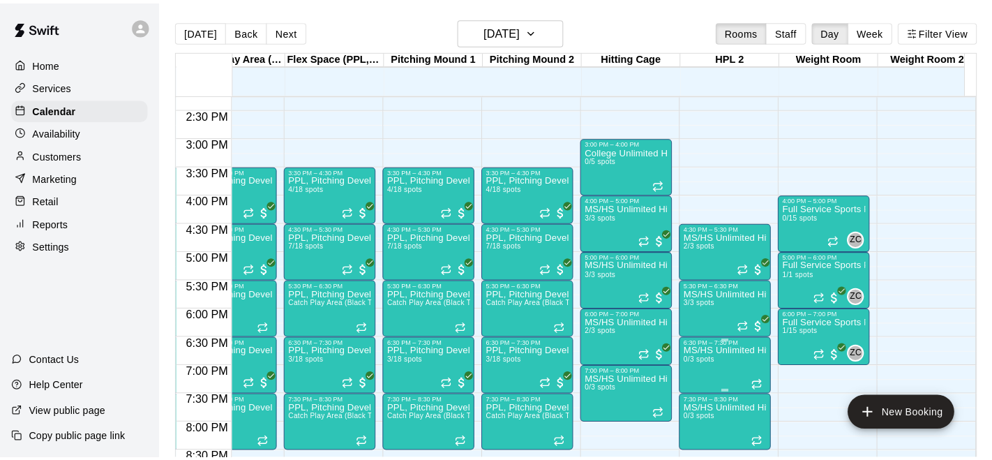
scroll to position [793, 143]
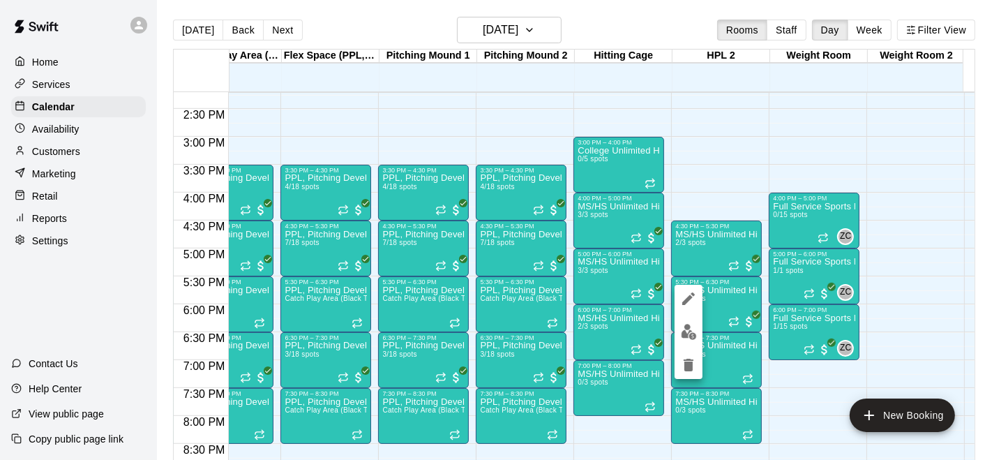
click at [693, 258] on div at bounding box center [496, 230] width 992 height 460
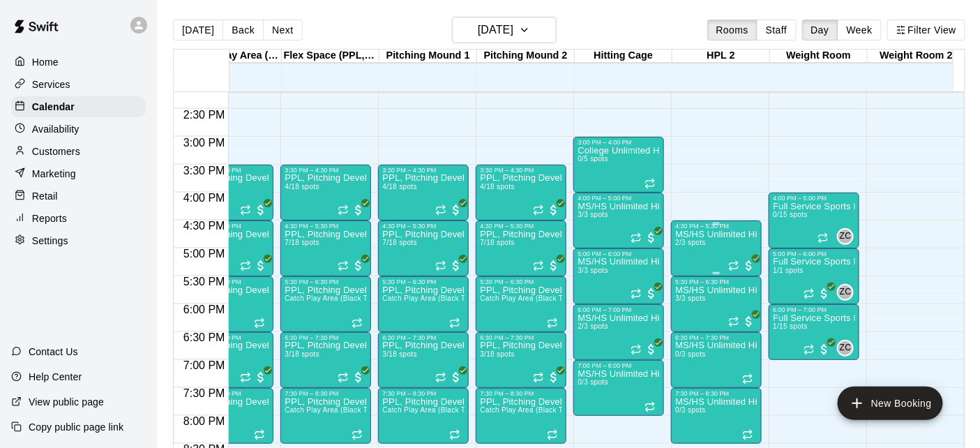
click at [703, 256] on div "MS/HS Unlimited Hitting 2/3 spots" at bounding box center [716, 454] width 82 height 448
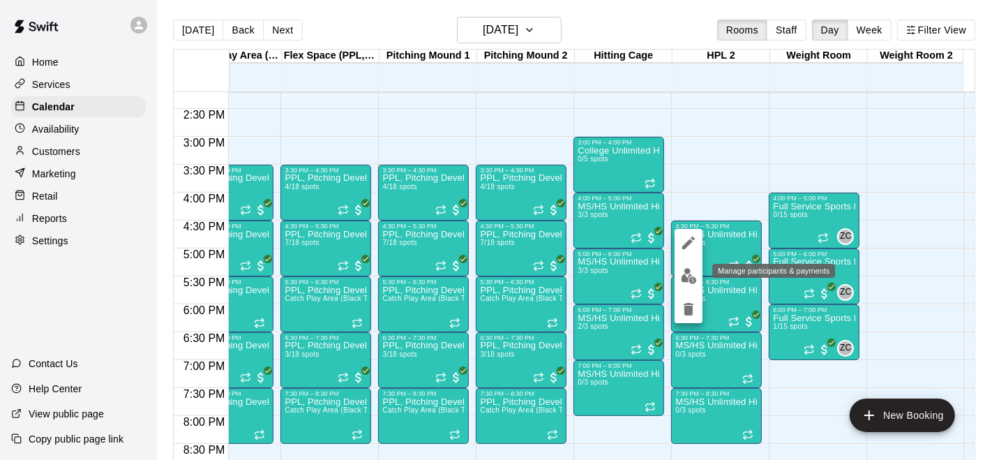
click at [685, 274] on img "edit" at bounding box center [689, 276] width 16 height 16
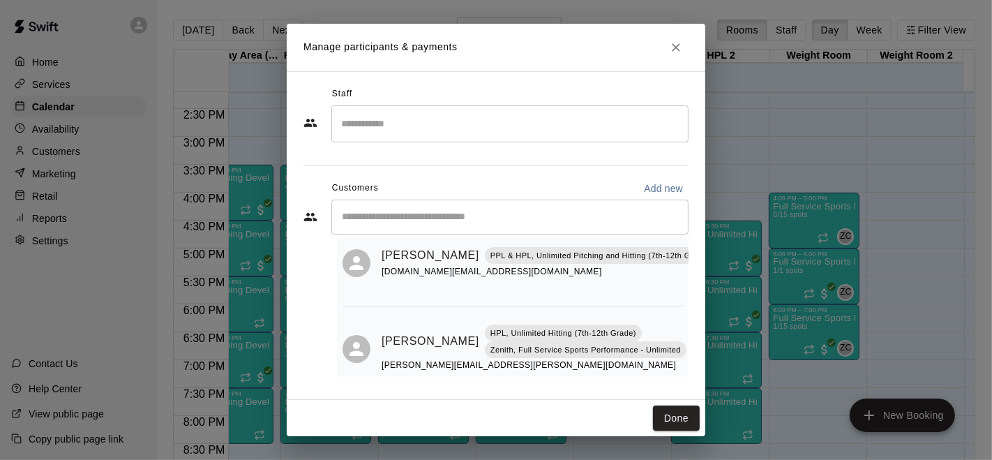
scroll to position [82, 0]
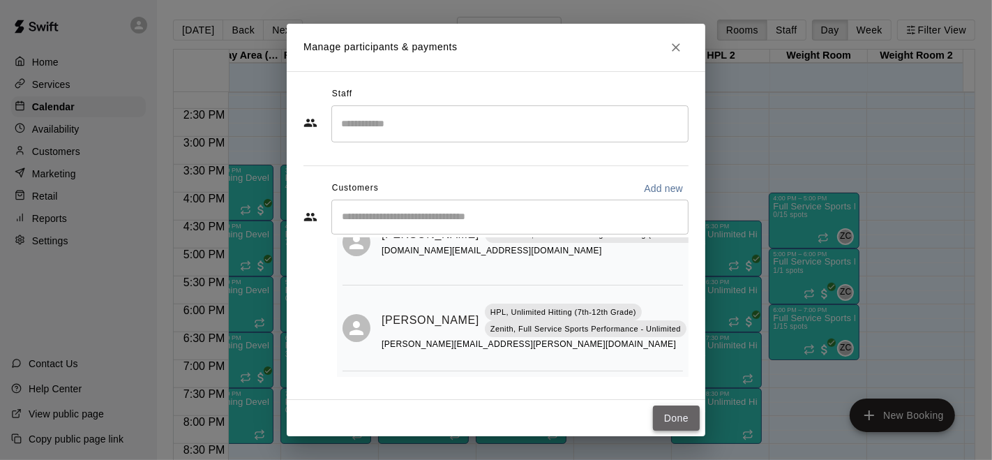
click at [673, 424] on button "Done" at bounding box center [676, 418] width 47 height 26
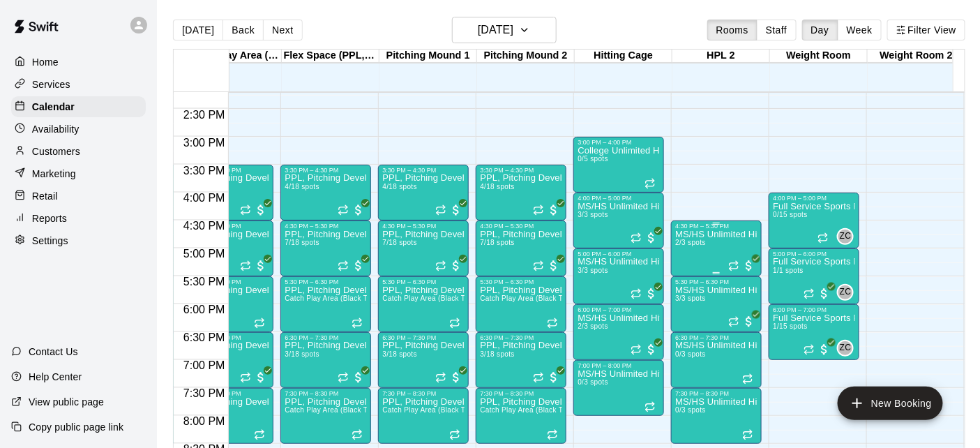
click at [693, 259] on div "MS/HS Unlimited Hitting 2/3 spots" at bounding box center [716, 454] width 82 height 448
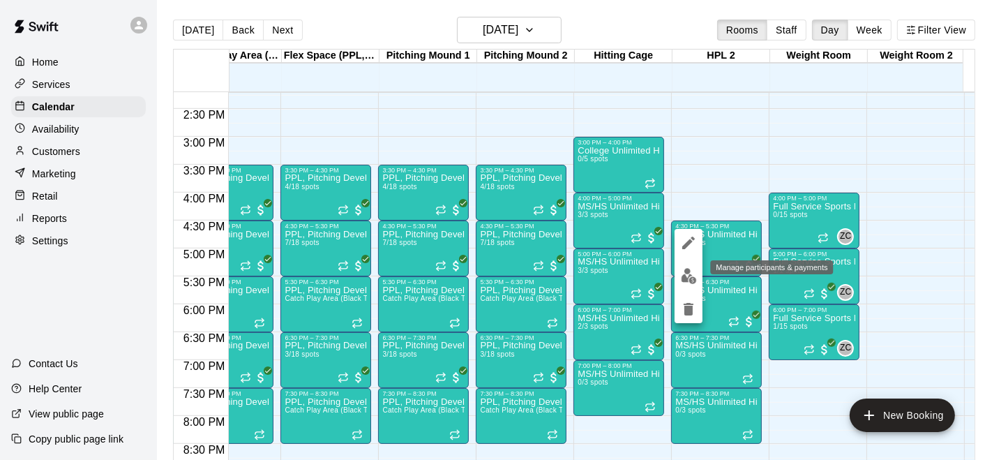
click at [691, 280] on img "edit" at bounding box center [689, 276] width 16 height 16
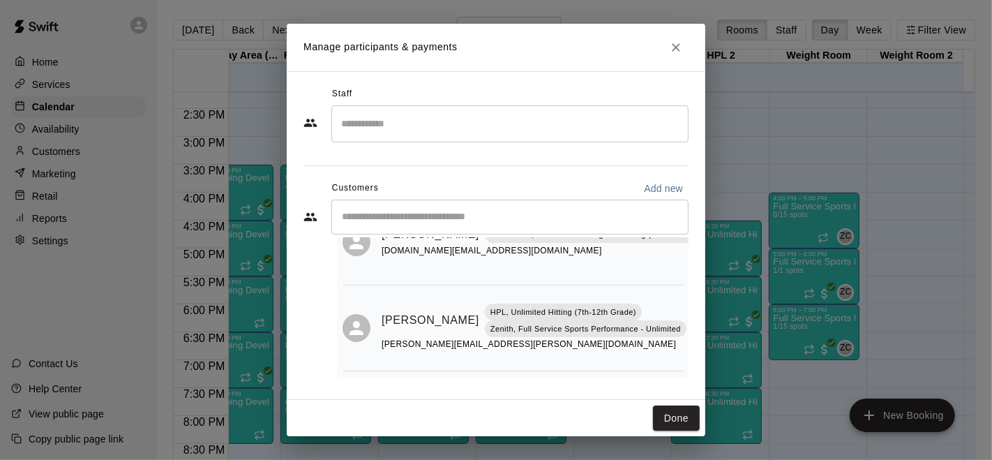
drag, startPoint x: 677, startPoint y: 414, endPoint x: 702, endPoint y: 343, distance: 76.1
click at [677, 414] on button "Done" at bounding box center [676, 418] width 47 height 26
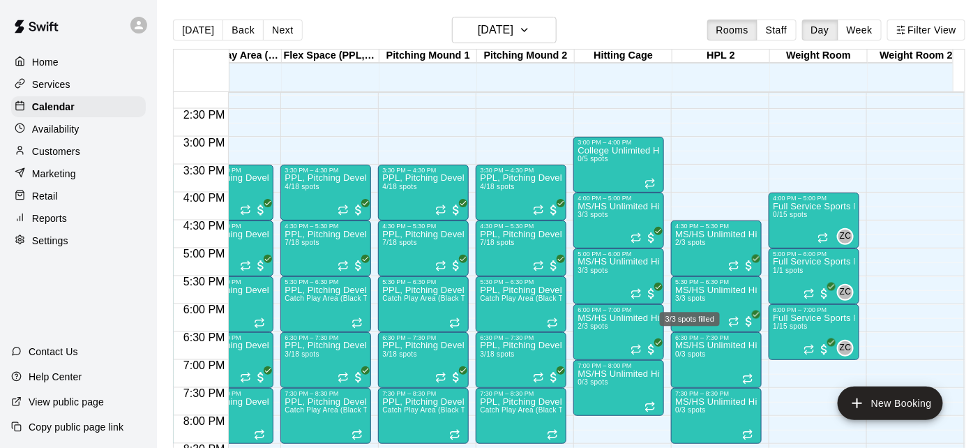
click at [696, 308] on div "3/3 spots filled" at bounding box center [690, 314] width 63 height 25
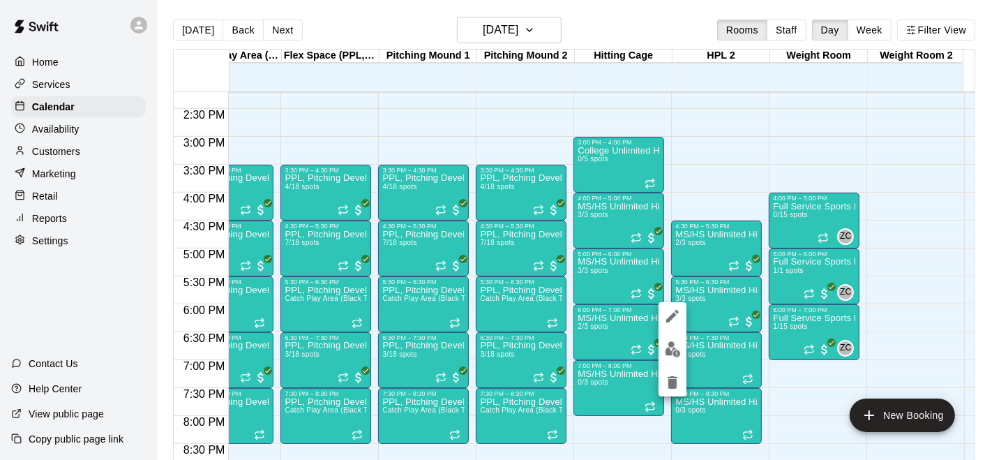
drag, startPoint x: 613, startPoint y: 333, endPoint x: 594, endPoint y: 342, distance: 21.5
click at [613, 333] on div at bounding box center [496, 230] width 992 height 460
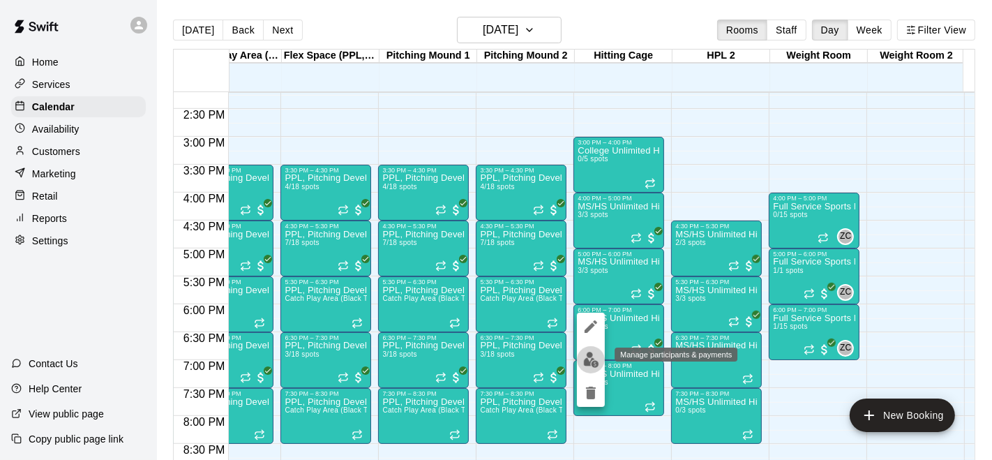
click at [588, 356] on img "edit" at bounding box center [591, 360] width 16 height 16
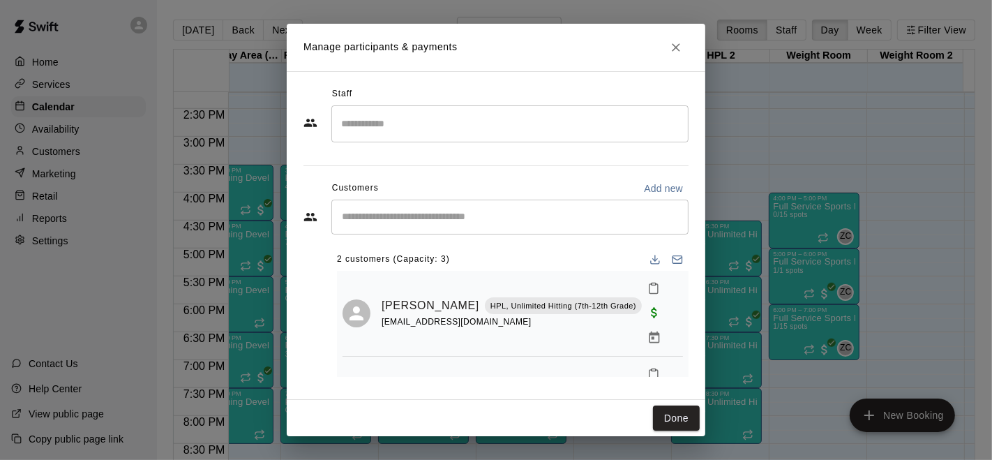
click at [673, 408] on button "Done" at bounding box center [676, 418] width 47 height 26
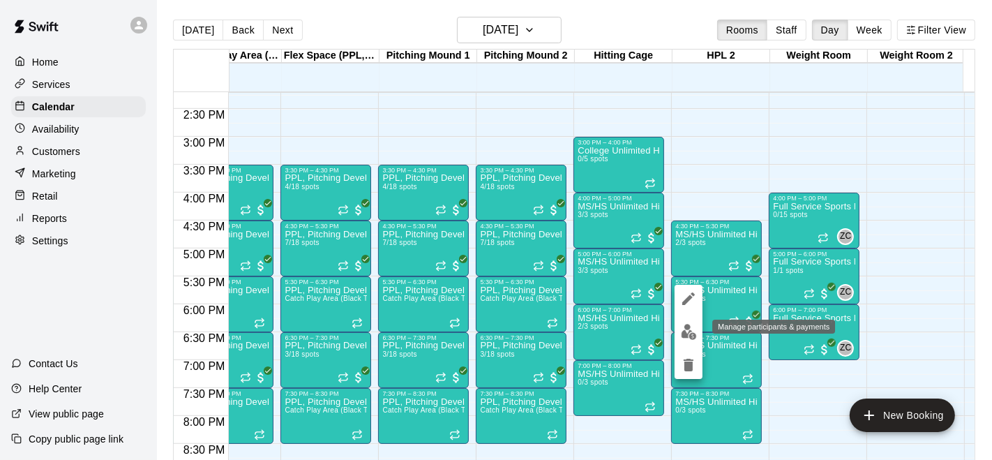
click at [682, 330] on img "edit" at bounding box center [689, 332] width 16 height 16
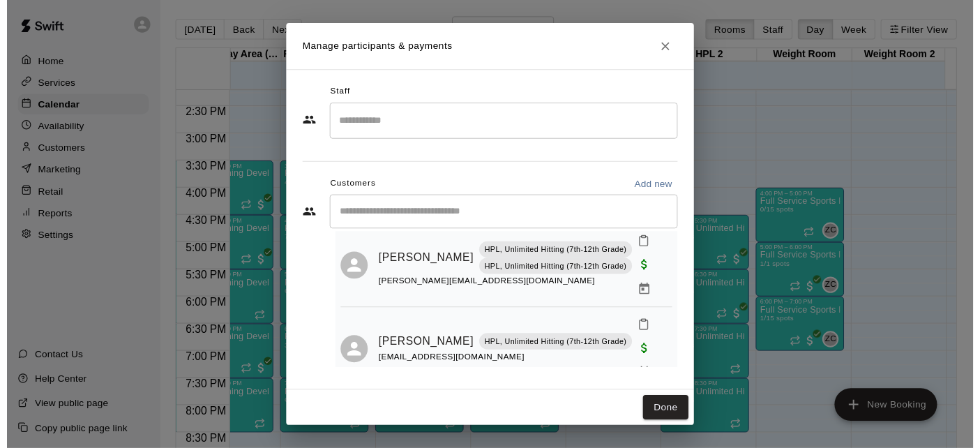
scroll to position [133, 0]
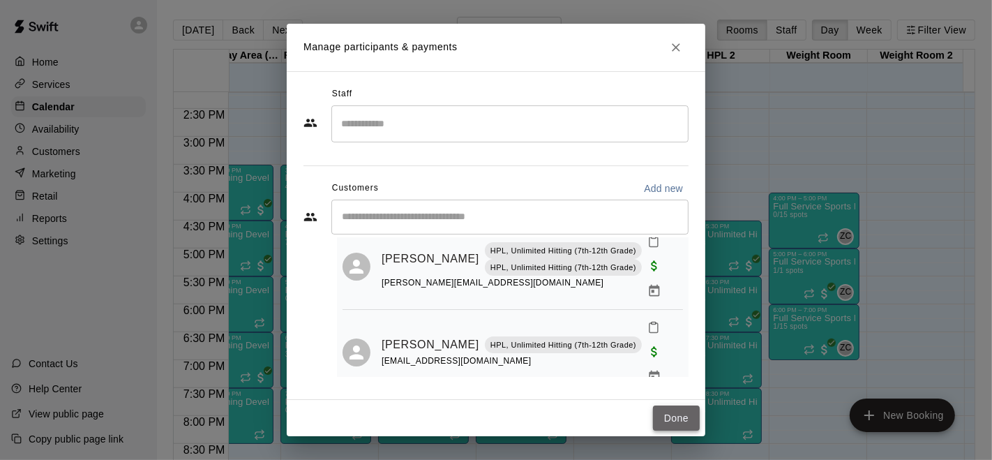
click at [669, 425] on button "Done" at bounding box center [676, 418] width 47 height 26
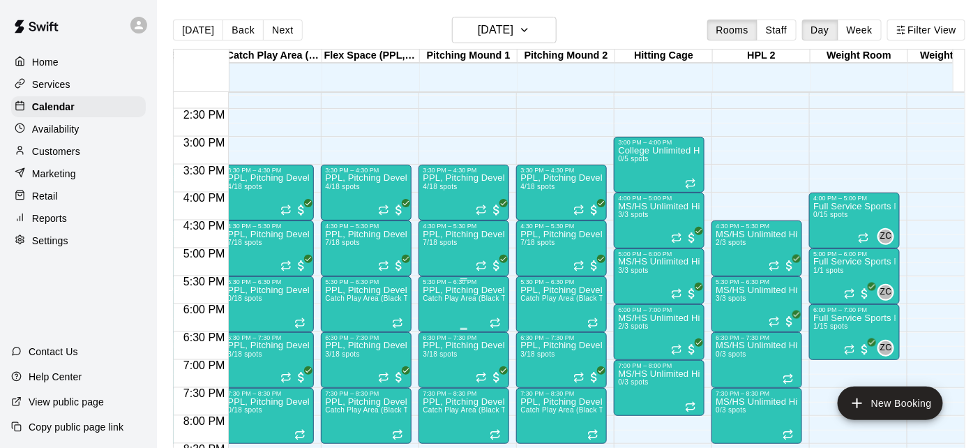
scroll to position [0, 96]
